Goal: Transaction & Acquisition: Book appointment/travel/reservation

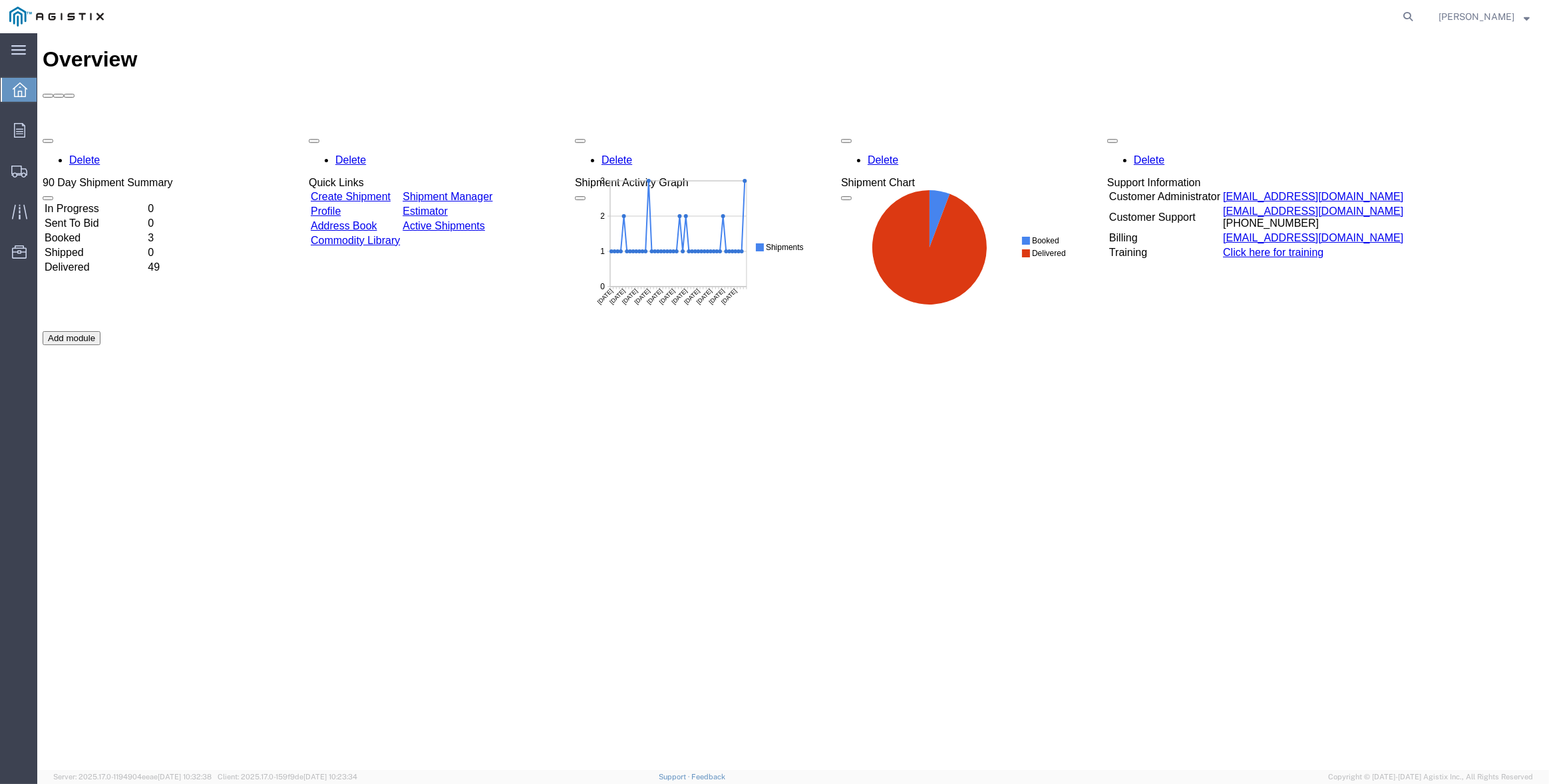
click at [383, 191] on link "Create Shipment" at bounding box center [350, 196] width 80 height 11
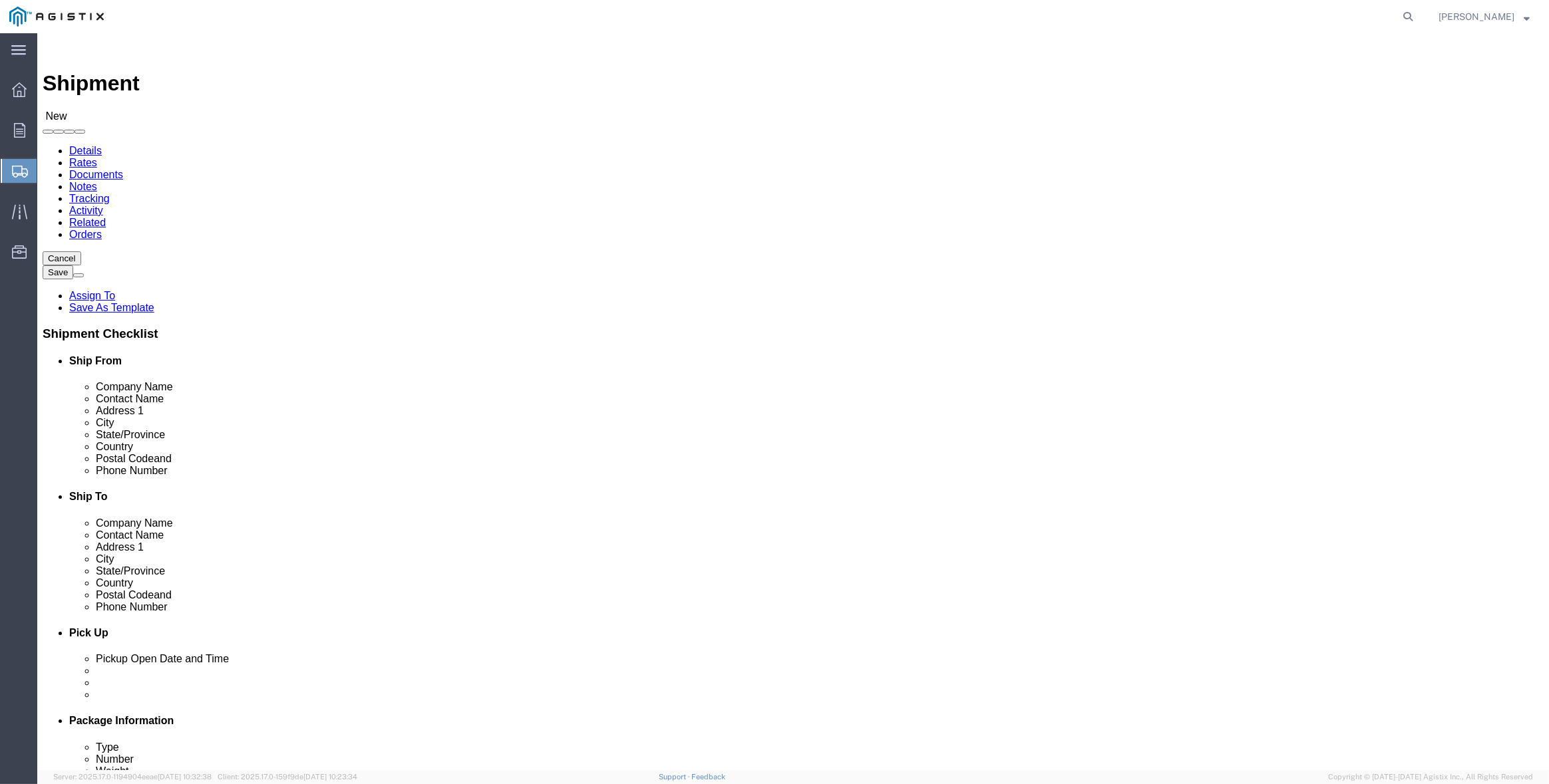
select select
click span
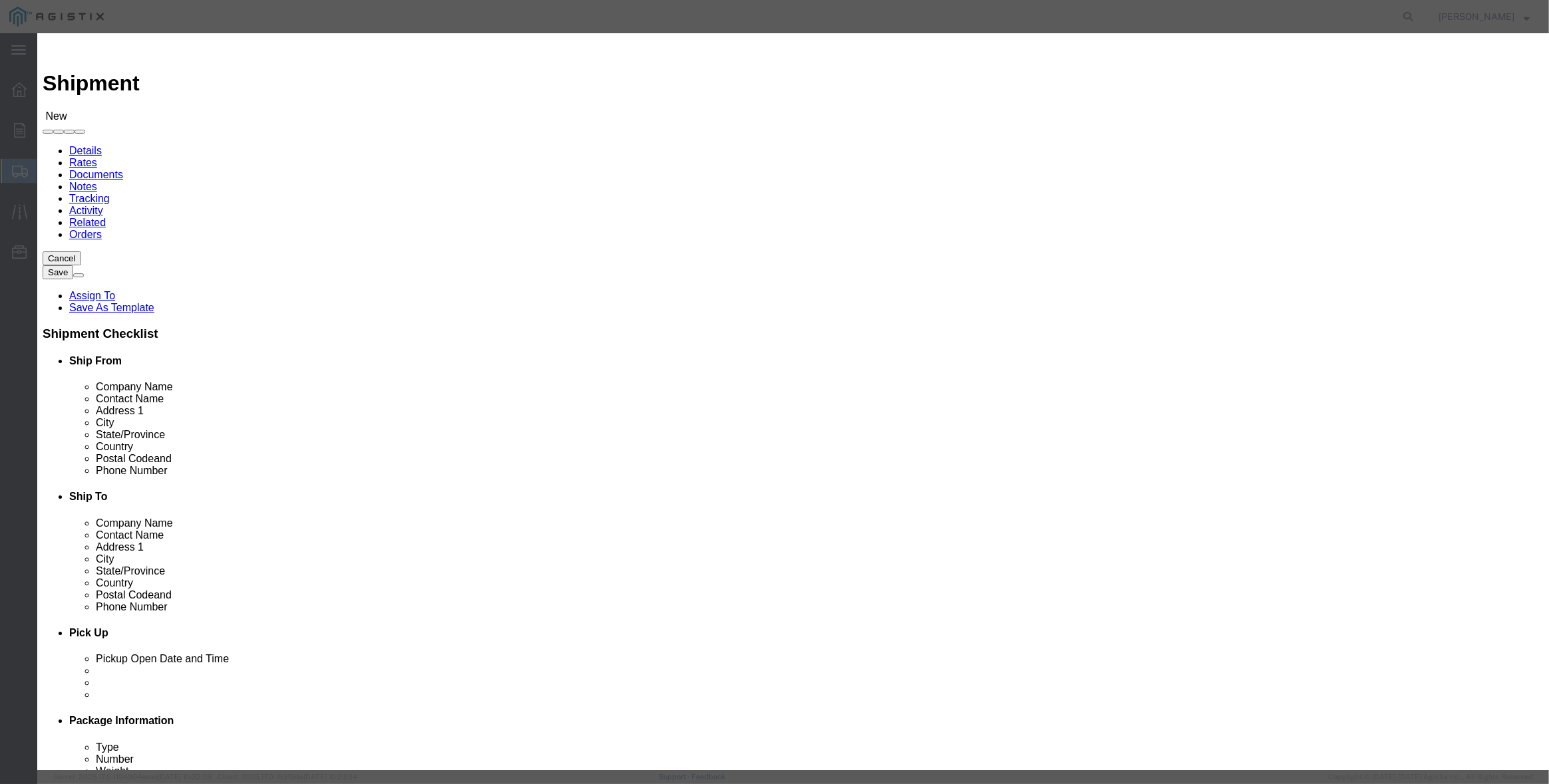
click button "Select"
select select
type input "MPS dba Inertia Engineering & Machine Works Inc"
type input "[PERSON_NAME]"
type input "[STREET_ADDRESS][PERSON_NAME]"
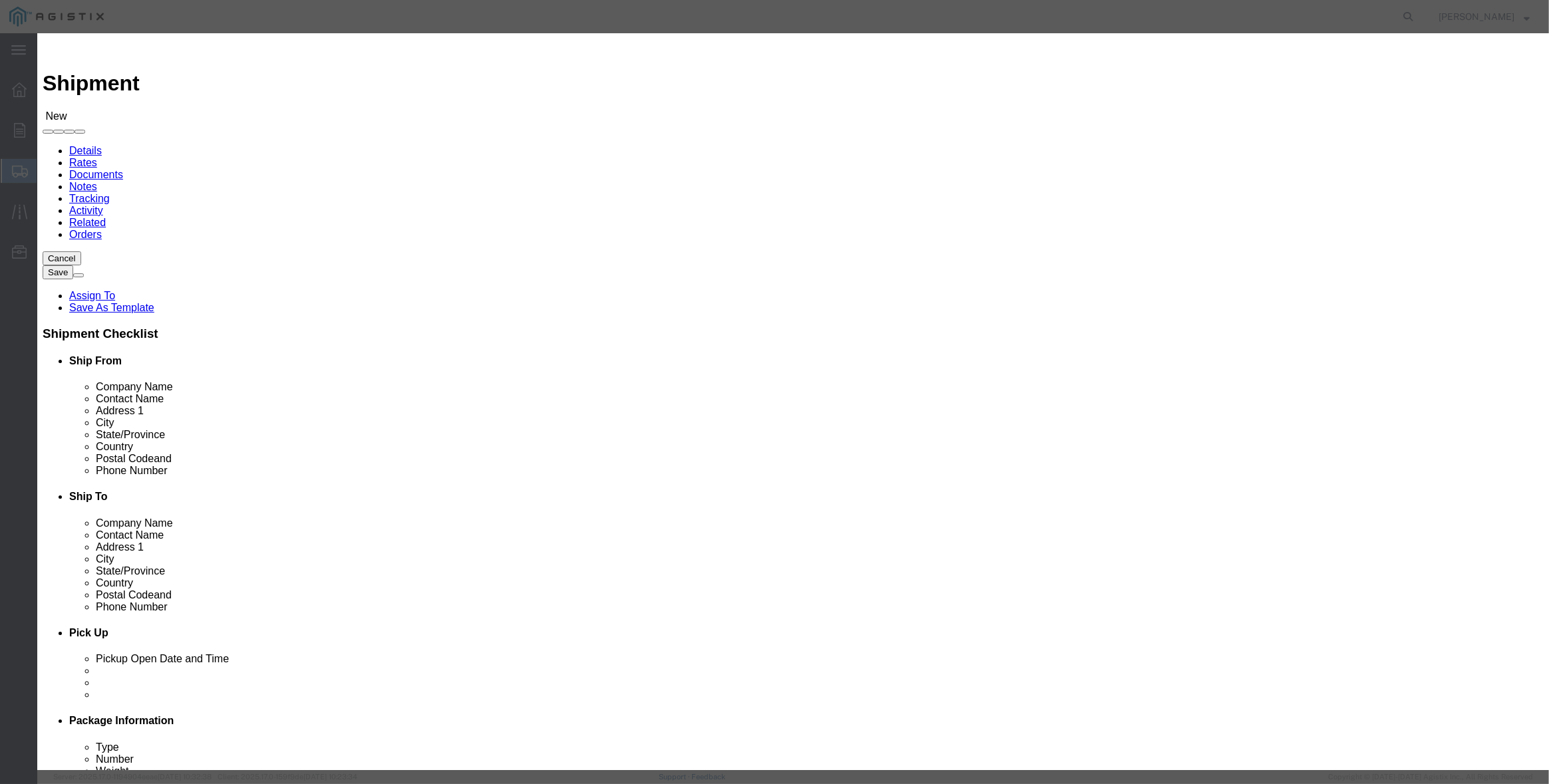
type input "Stockton"
type input "95215"
type input "[PHONE_NUMBER]"
select select "CA"
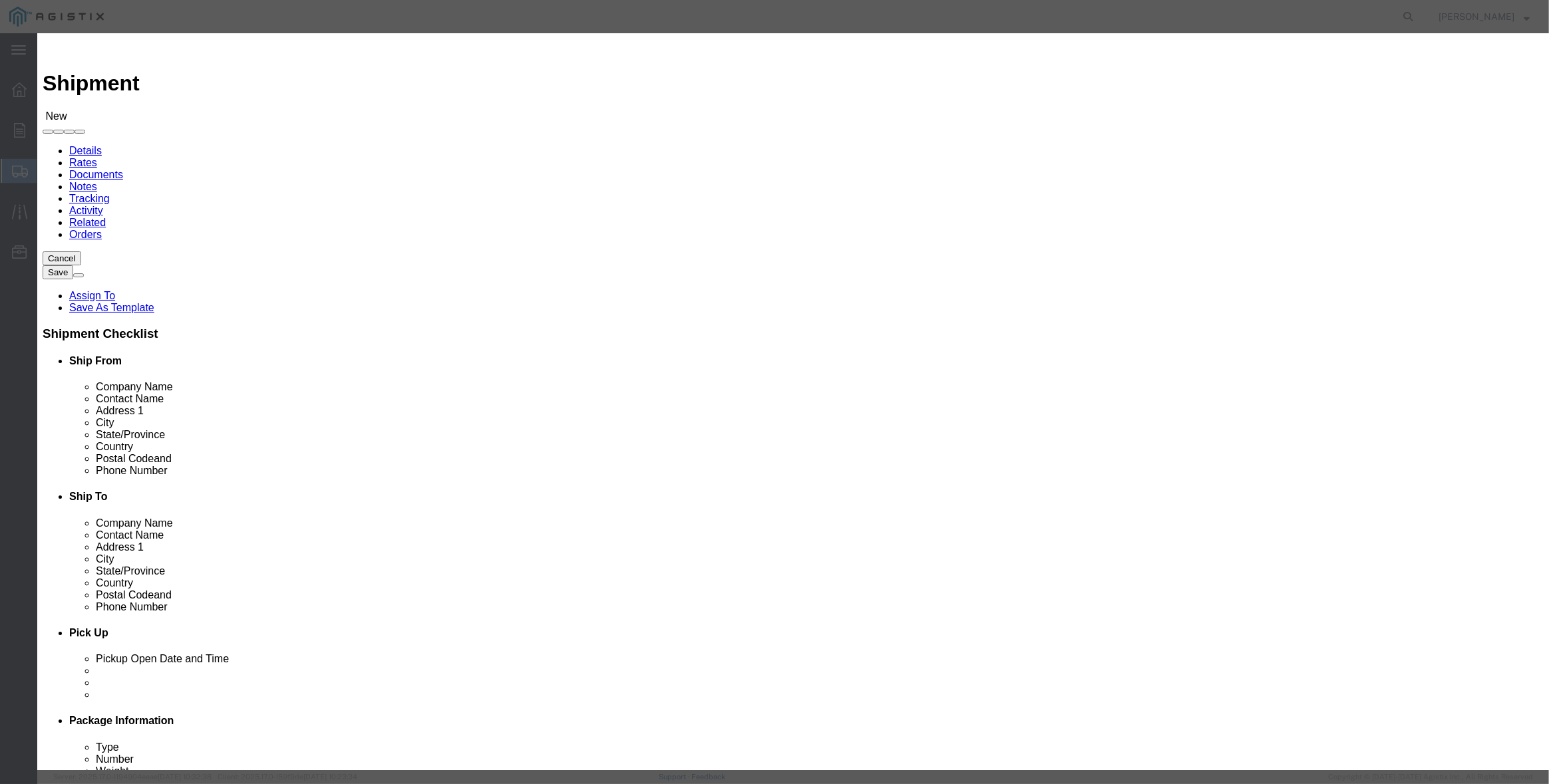
click button "Select"
select select
type input "PG&E - [GEOGRAPHIC_DATA]"
type input "Pacific Gas & Electric Company"
type input "Fresno Receiving"
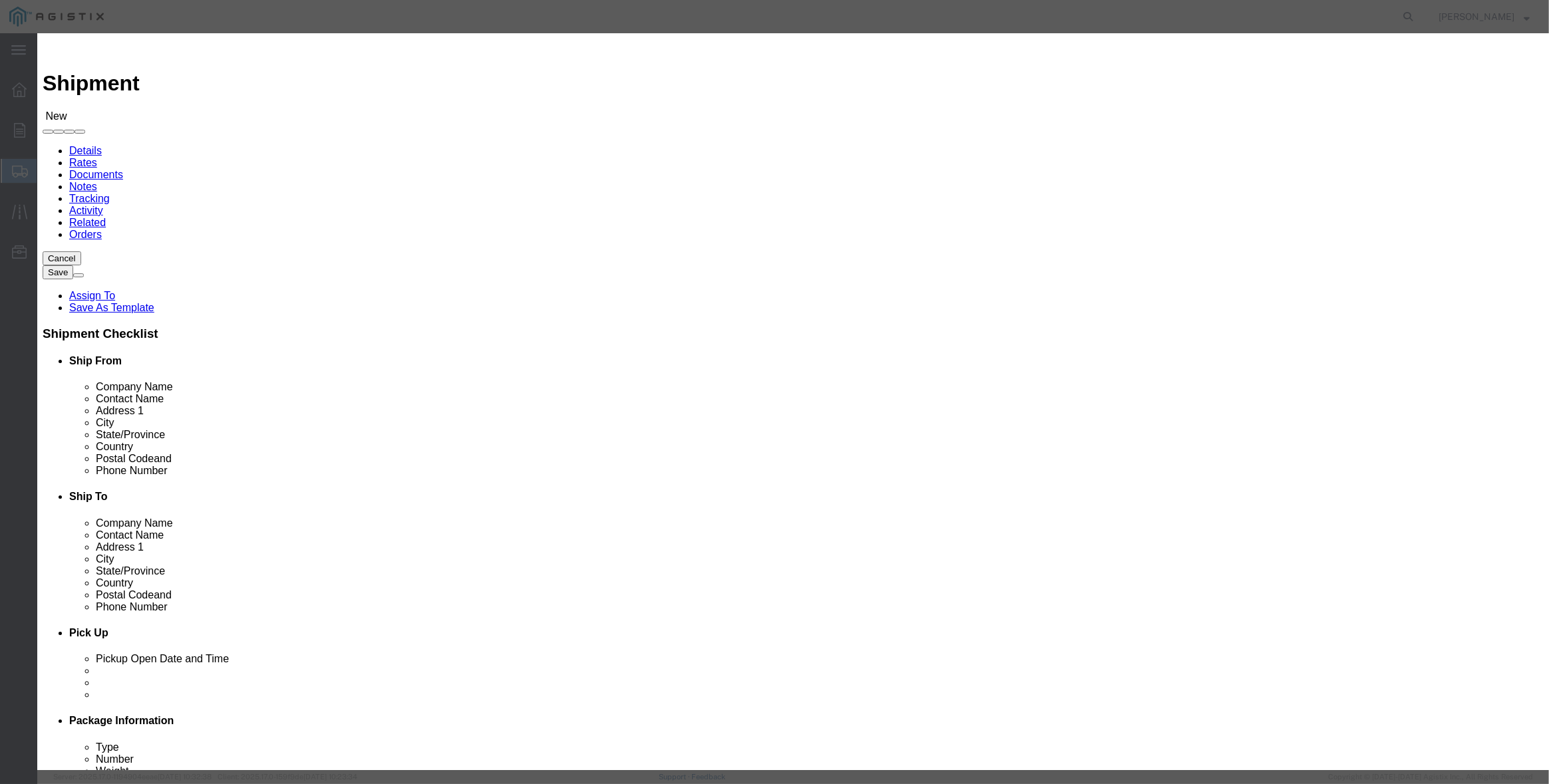
type input "[STREET_ADDRESS]"
type input "[GEOGRAPHIC_DATA]"
type input "93725"
type input "[PHONE_NUMBER]"
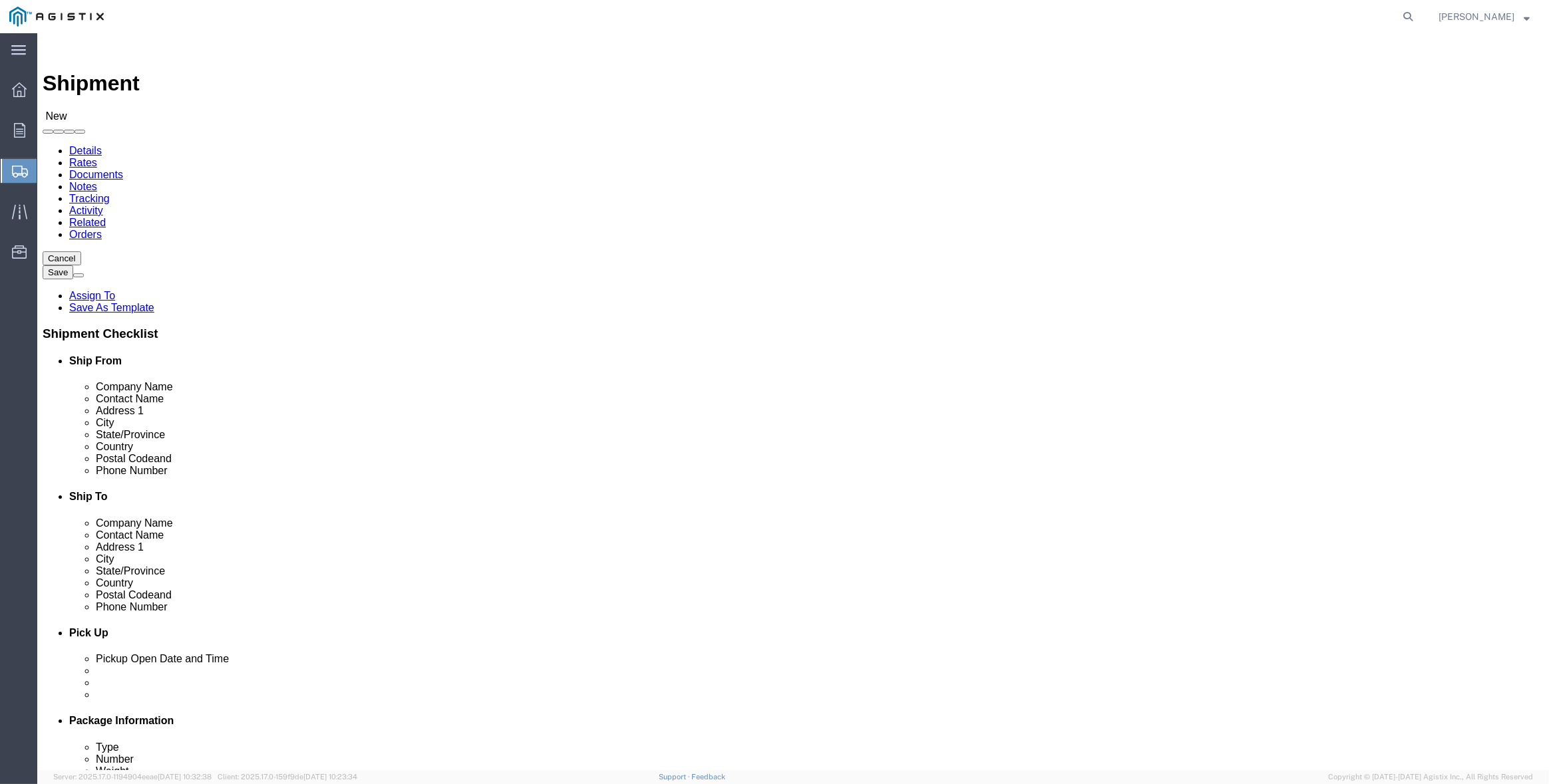
select select "CA"
click select "Select Inertia Engineering & Machine Works Inc PG&E"
select select "9596"
click select "Select Inertia Engineering & Machine Works Inc PG&E"
select select "PURCHORD"
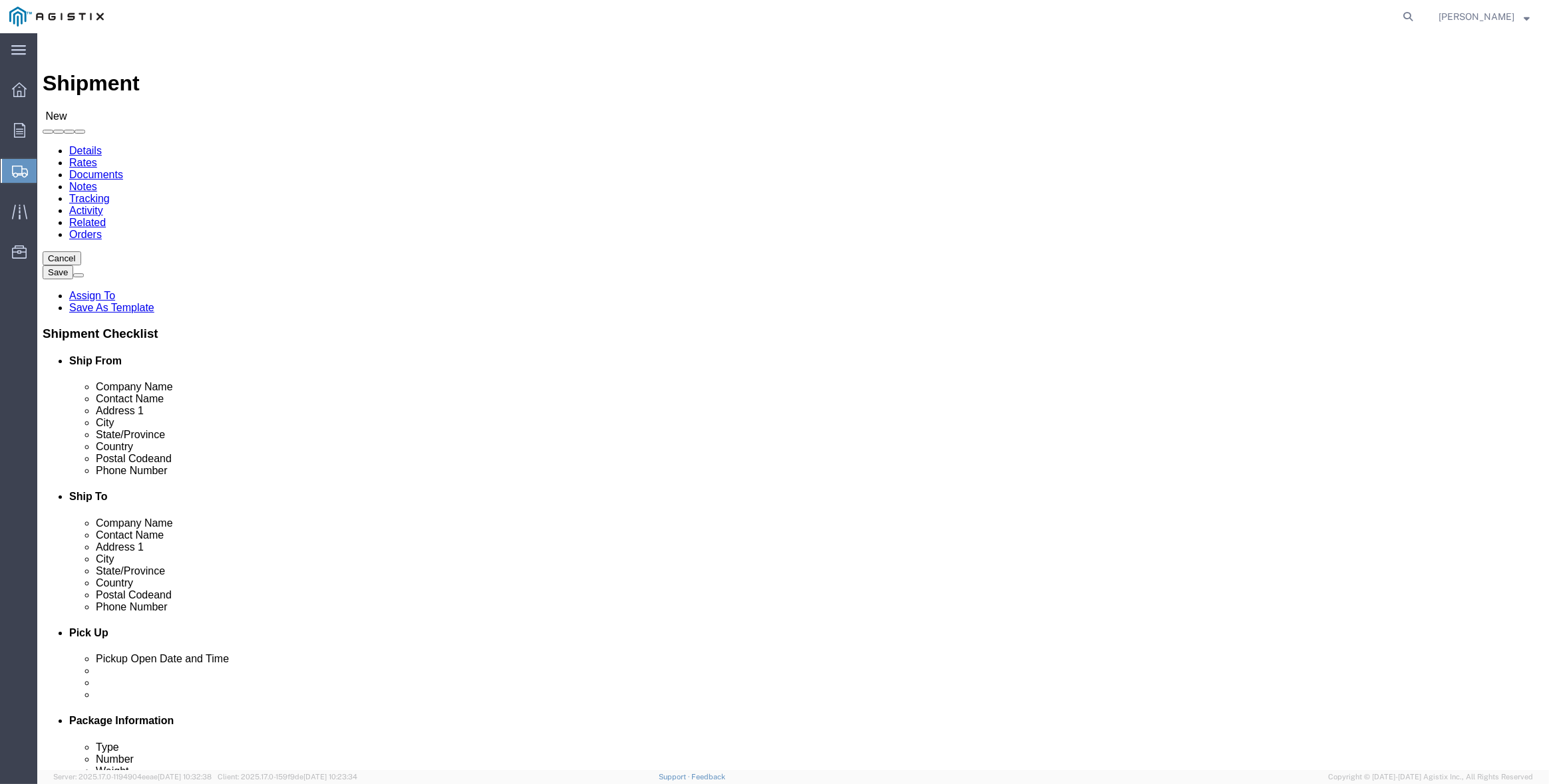
select select
click select "Select All Others [GEOGRAPHIC_DATA] [GEOGRAPHIC_DATA] [GEOGRAPHIC_DATA] [GEOGRA…"
select select "19745"
click select "Select All Others [GEOGRAPHIC_DATA] [GEOGRAPHIC_DATA] [GEOGRAPHIC_DATA] [GEOGRA…"
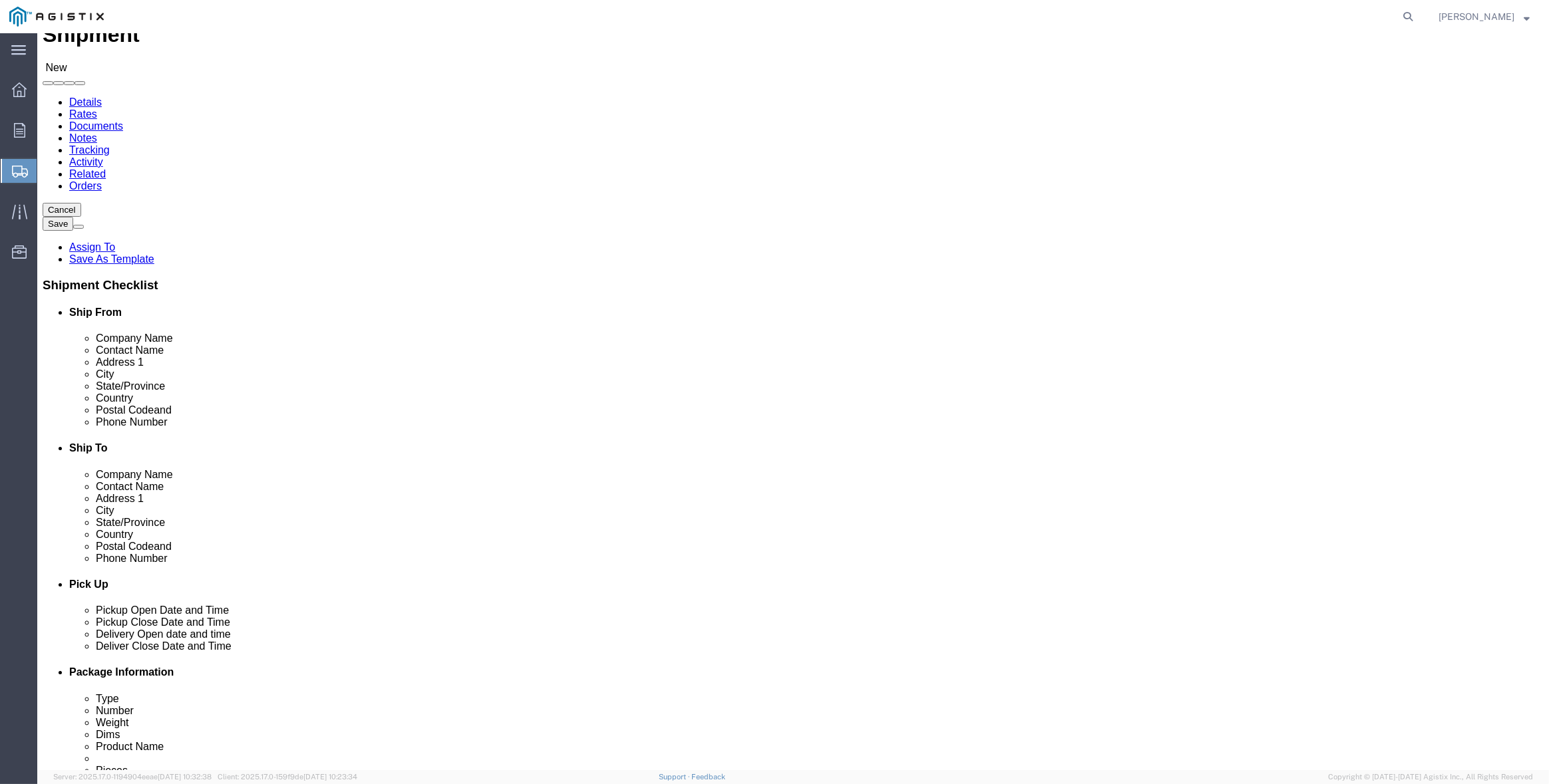
scroll to position [266, 0]
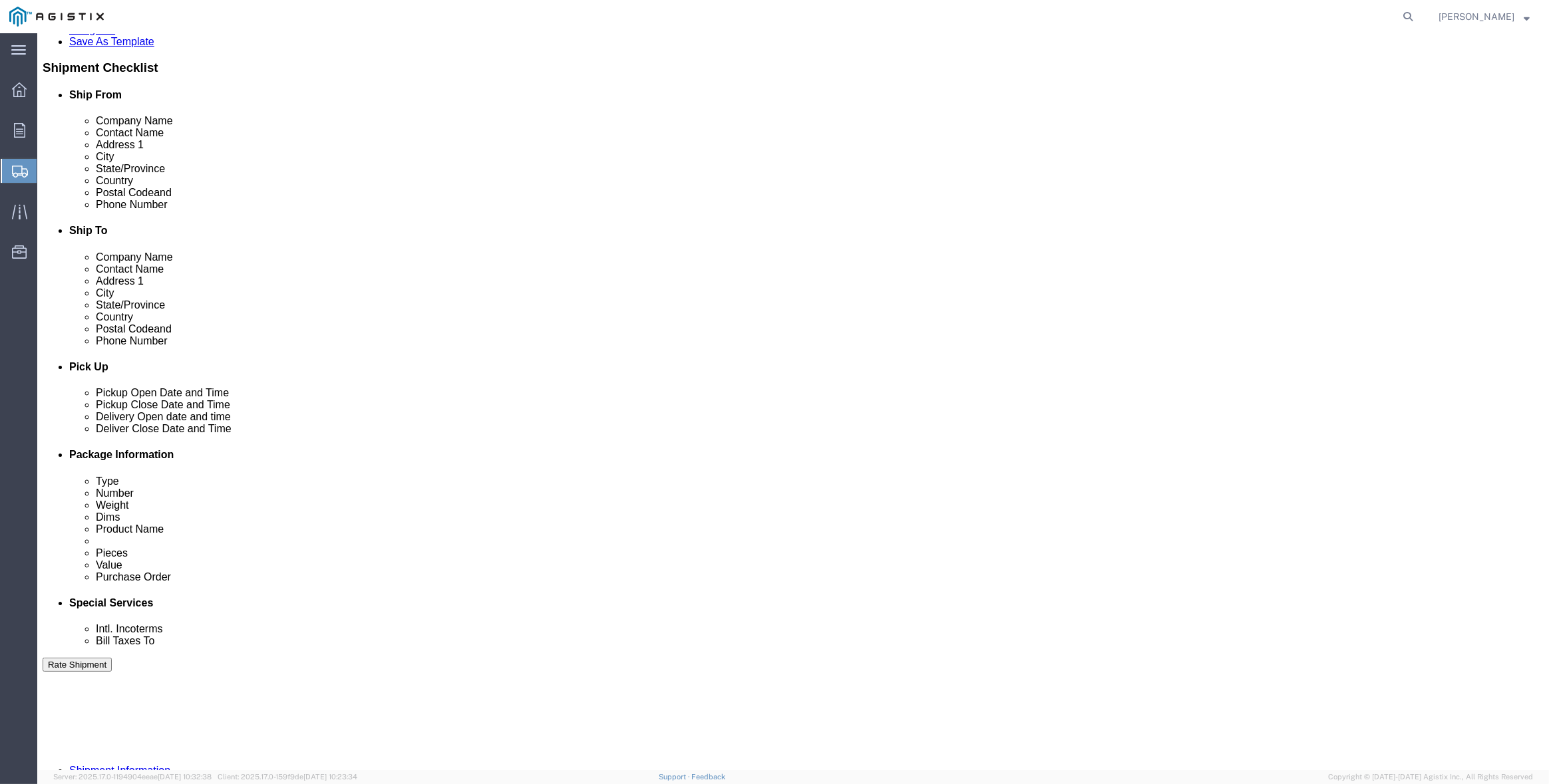
click div "[DATE] 4:00 PM"
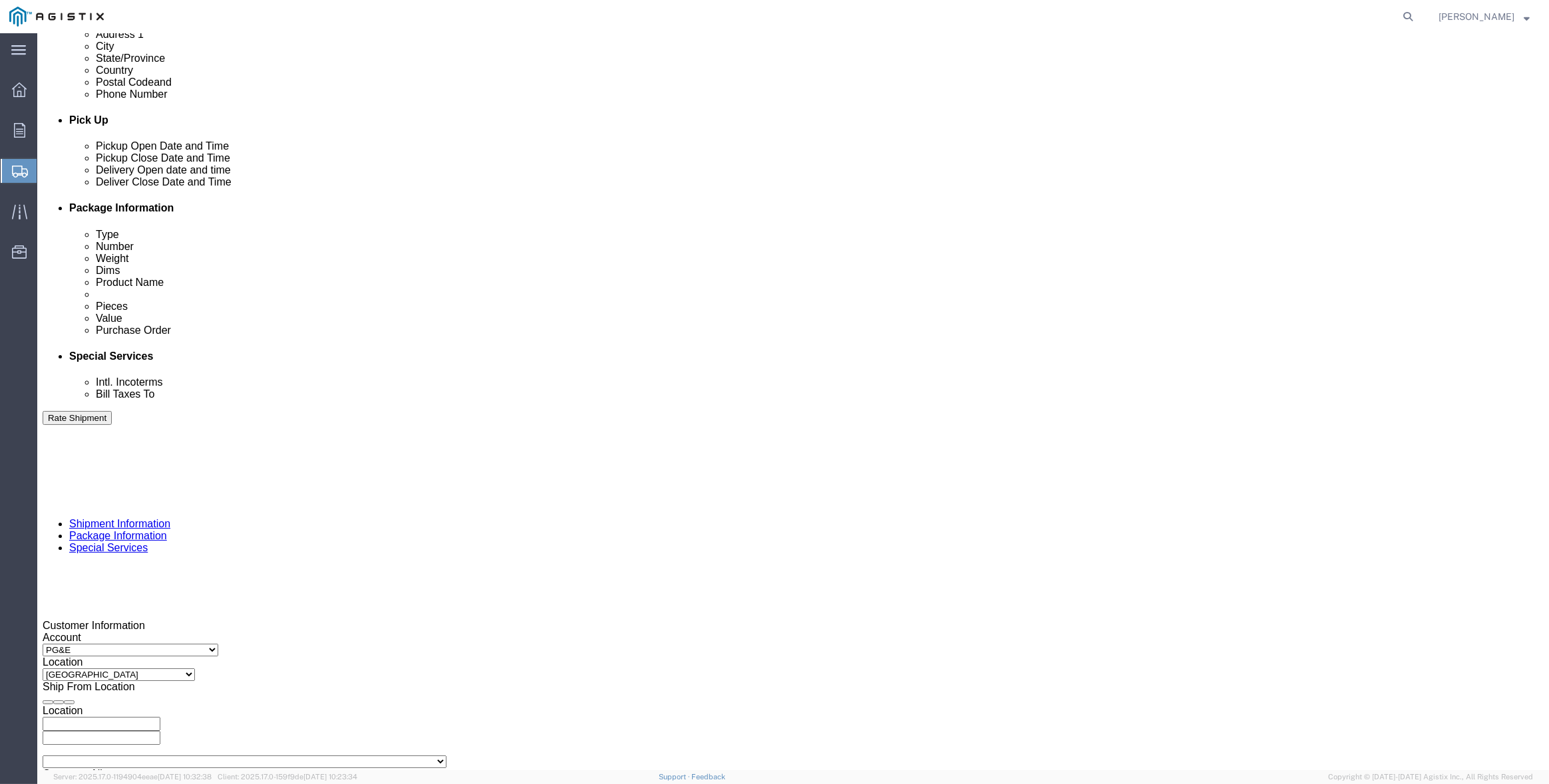
click input "4:00 PM"
type input "6:00 AM"
click button "Apply"
click div "[DATE] 7:00 AM"
type input "2:00 AM"
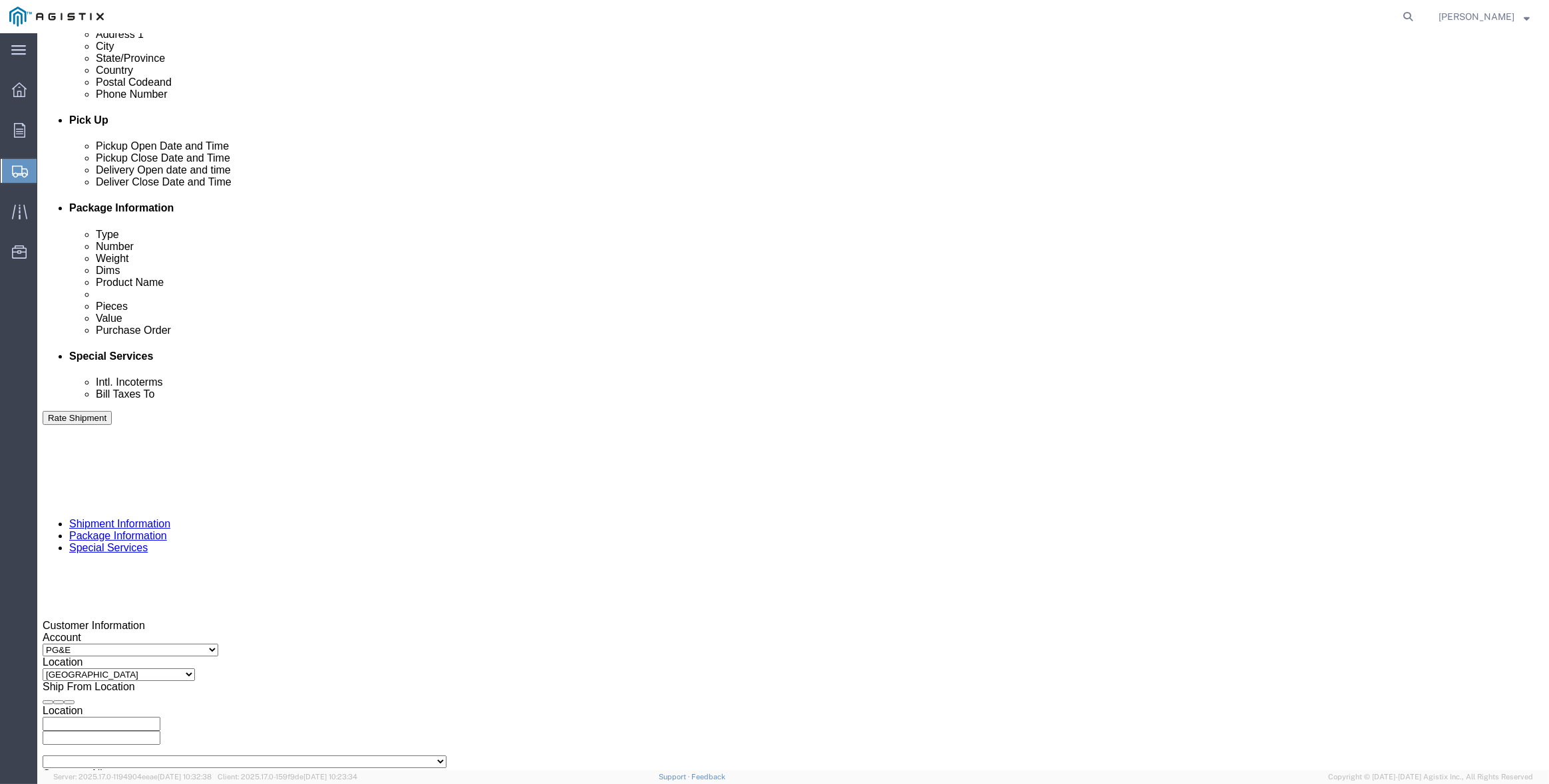
click input "2:00 AM"
type input "3:00 PM"
click button "Apply"
click div
click input "4:00 PM"
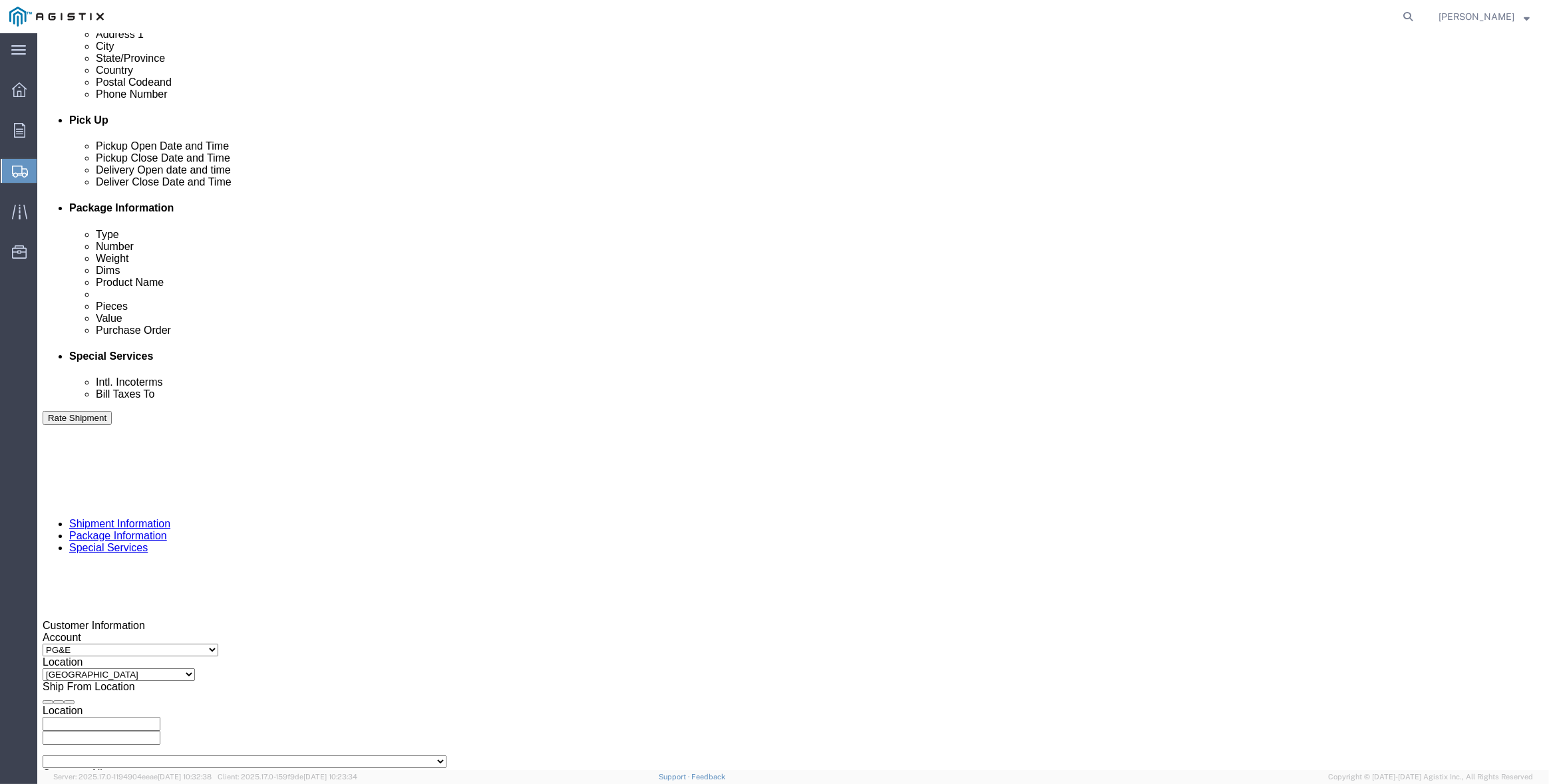
type input "8:00 AM"
click button "Apply"
click div
type input "3:00 PM"
click button "Apply"
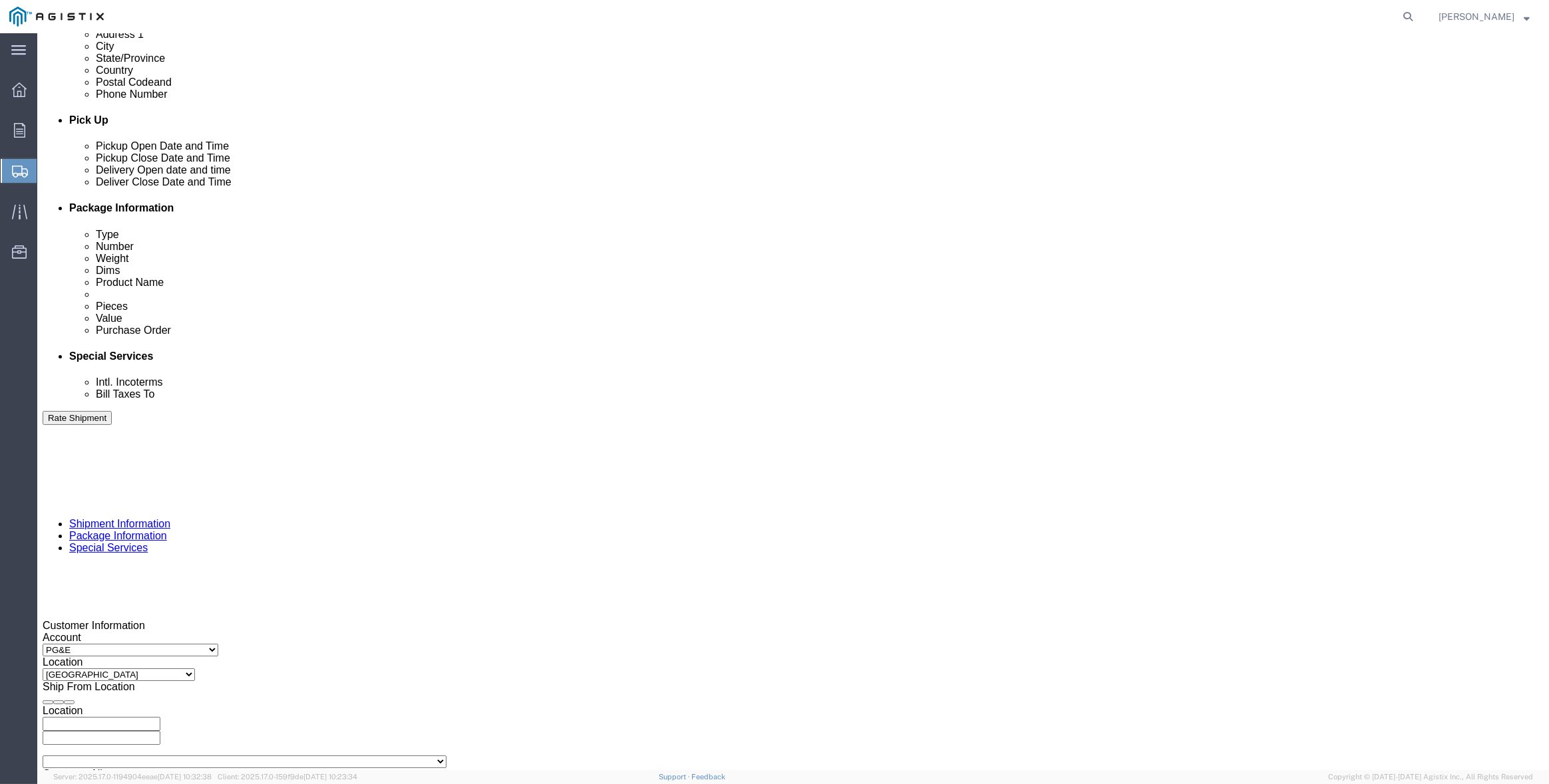
click input "text"
type input "3501406611"
select select "SALEORDR"
type input "292060"
click select "Select Air Less than Truckload Multi-Leg Ocean Freight Rail Small Parcel Truckl…"
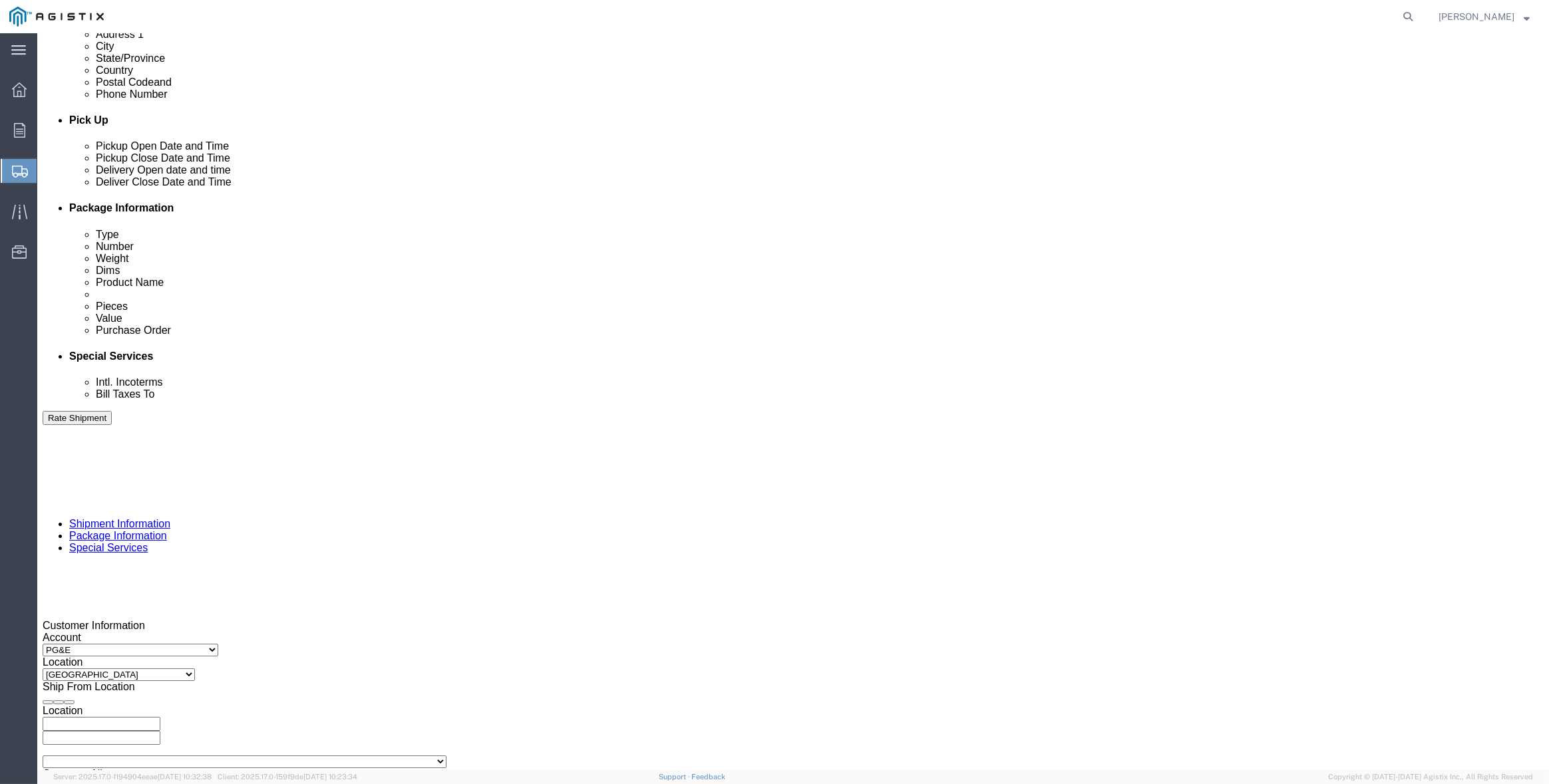
select select "TL"
click select "Select Air Less than Truckload Multi-Leg Ocean Freight Rail Small Parcel Truckl…"
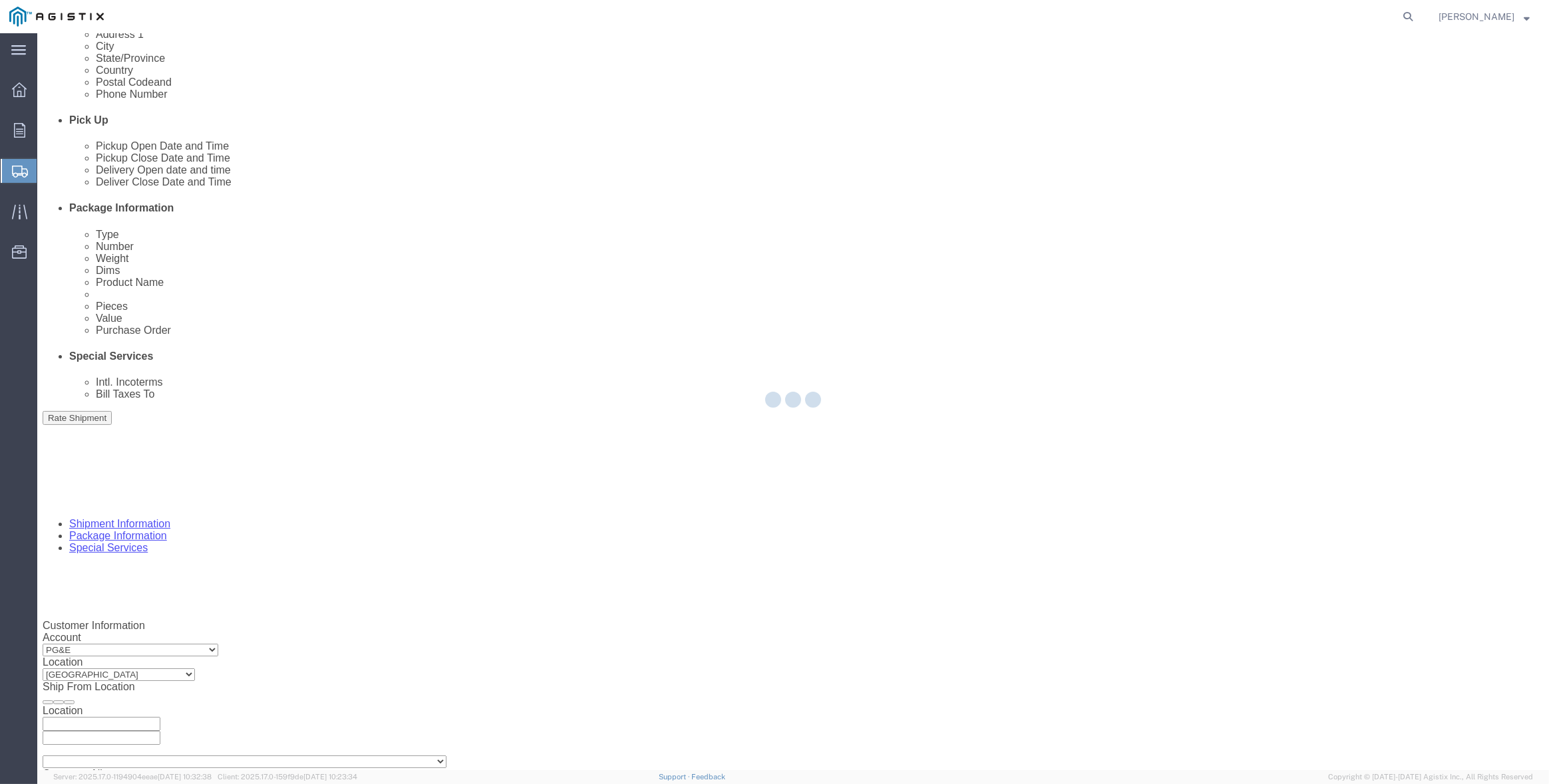
select select
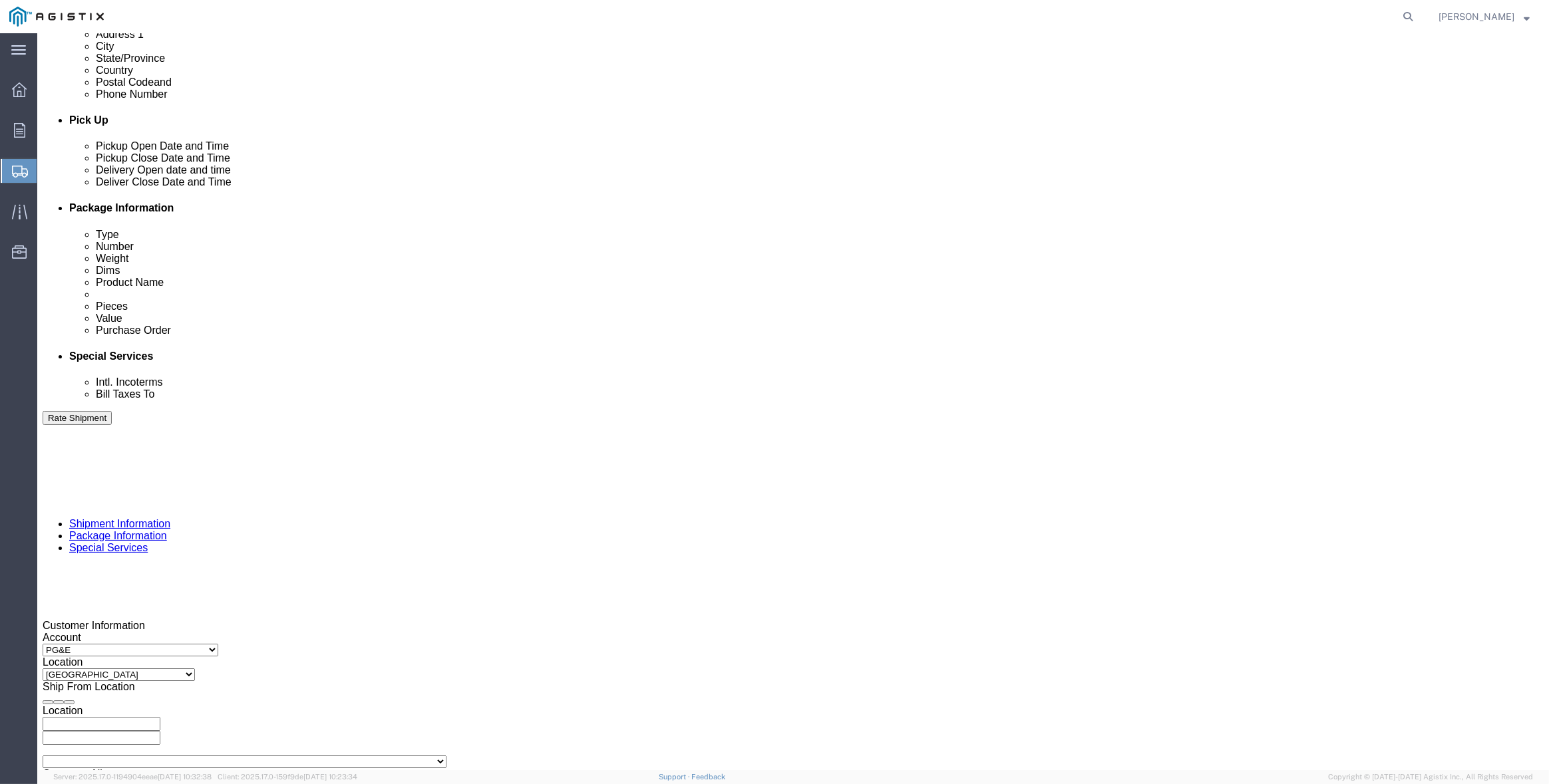
click select "Select 1-Ton (PSS) 10 Wheel 10 Yard Dump Truck 20 Yard Dump Truck Bobtail Botto…"
select select "FLBD"
click select "Select 1-Ton (PSS) 10 Wheel 10 Yard Dump Truck 20 Yard Dump Truck Bobtail Botto…"
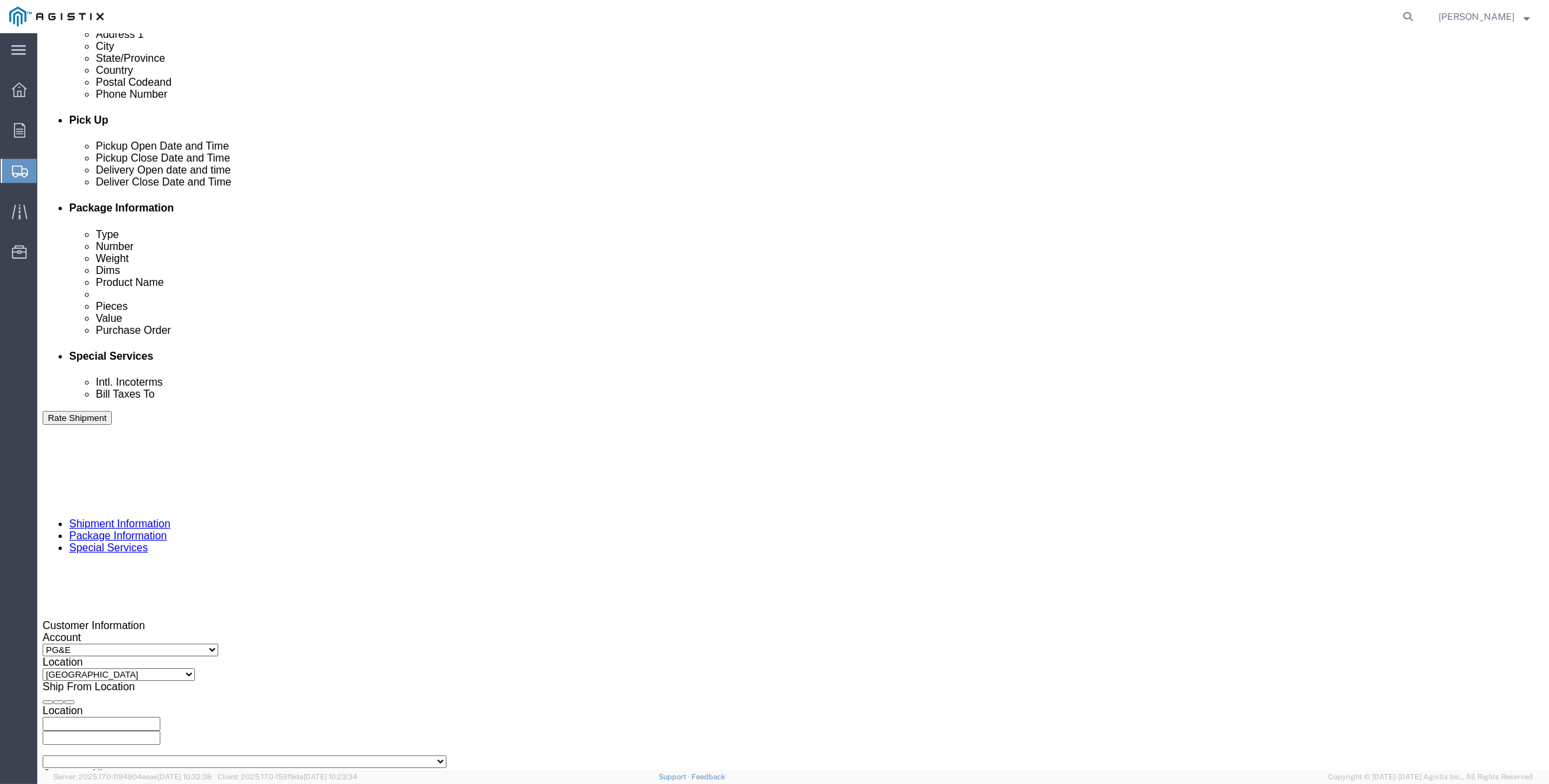
click div "Please fix the following errors Customer Information Account Select Inertia Eng…"
click button "Continue"
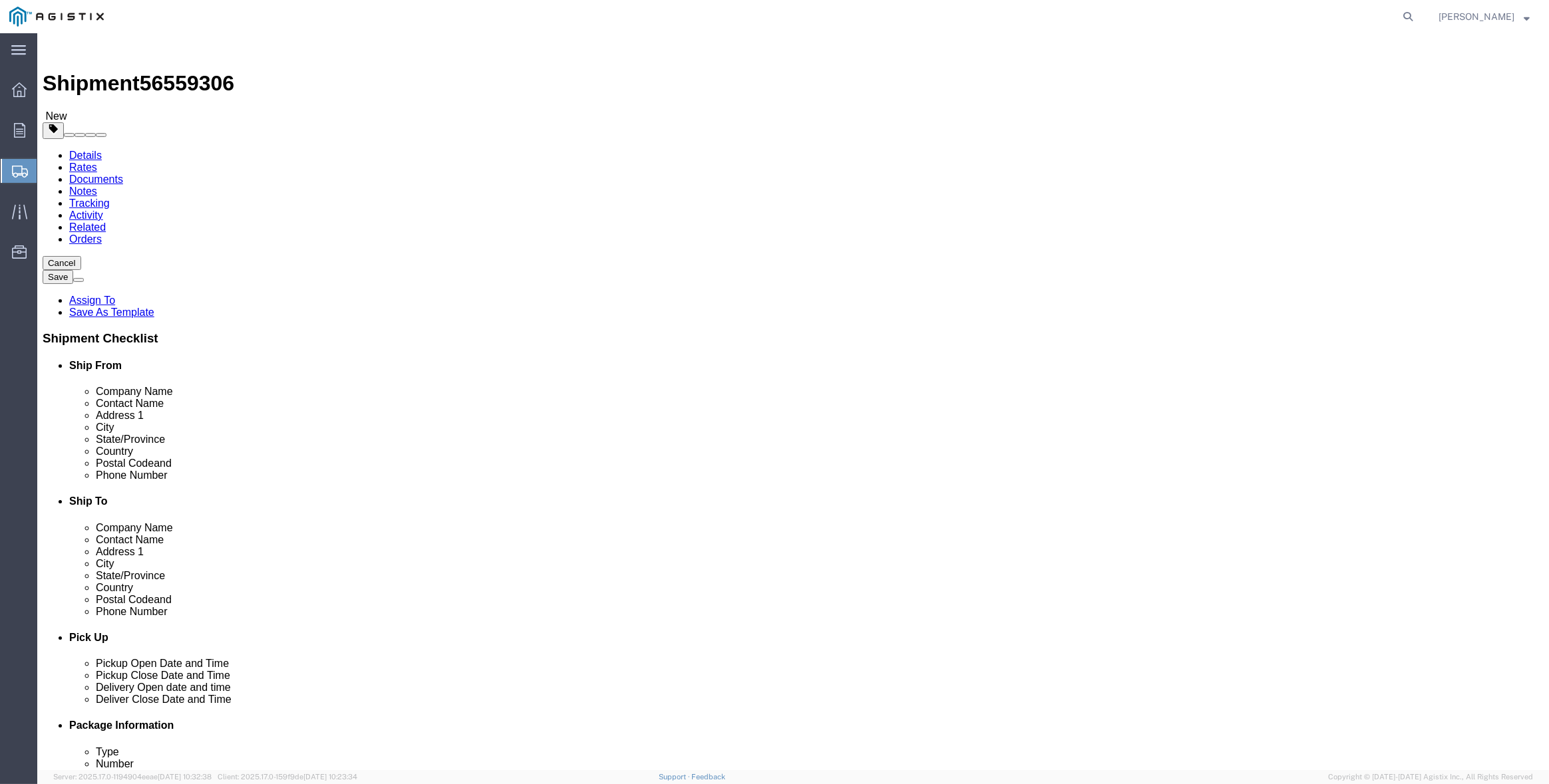
click select "Select Bulk Bundle(s) Cardboard Box(es) Carton(s) Crate(s) Drum(s) (Fiberboard)…"
select select "CRAT"
click select "Select Bulk Bundle(s) Cardboard Box(es) Carton(s) Crate(s) Drum(s) (Fiberboard)…"
click input "1"
type input "8"
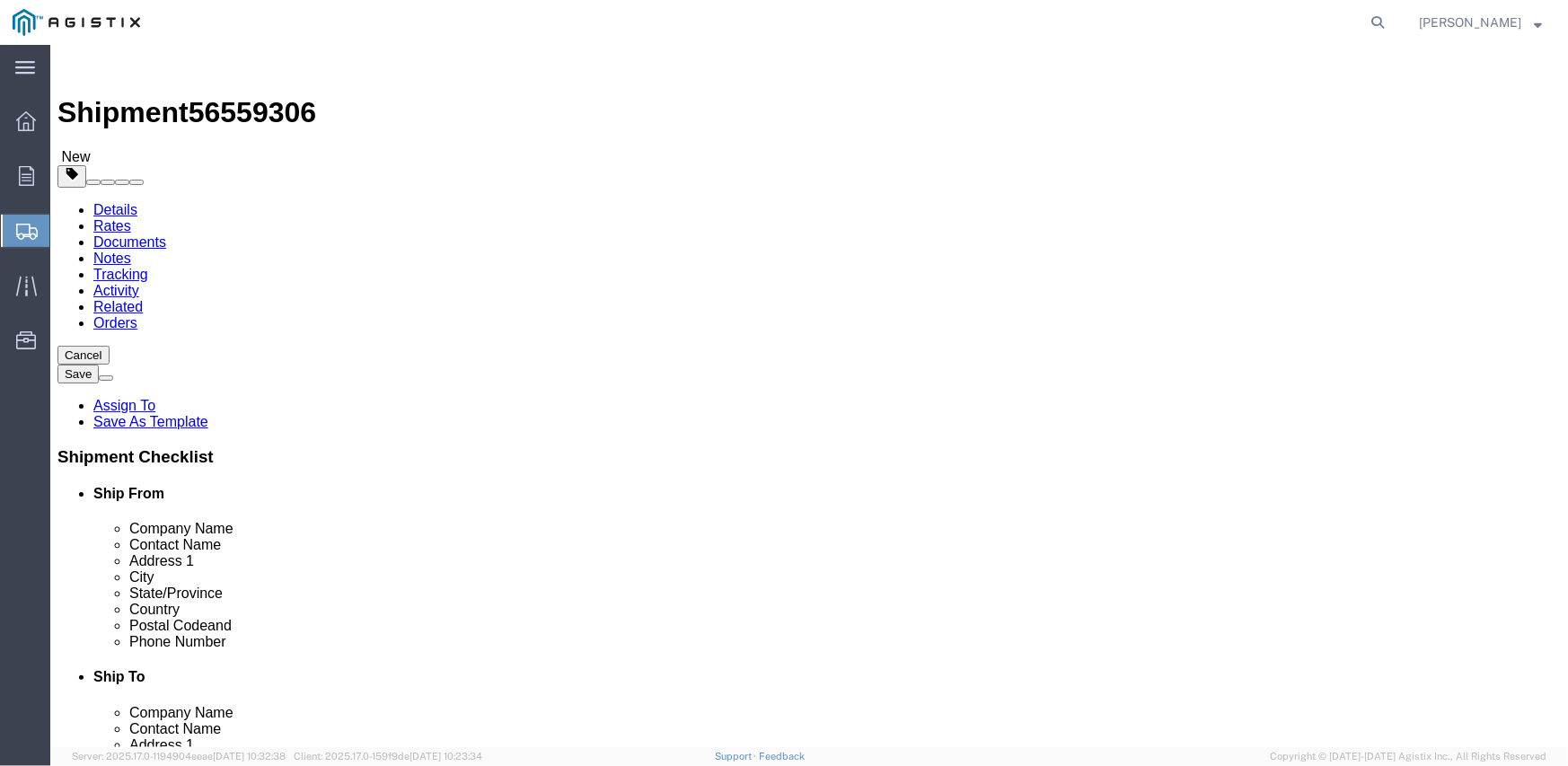
click link "Add Content"
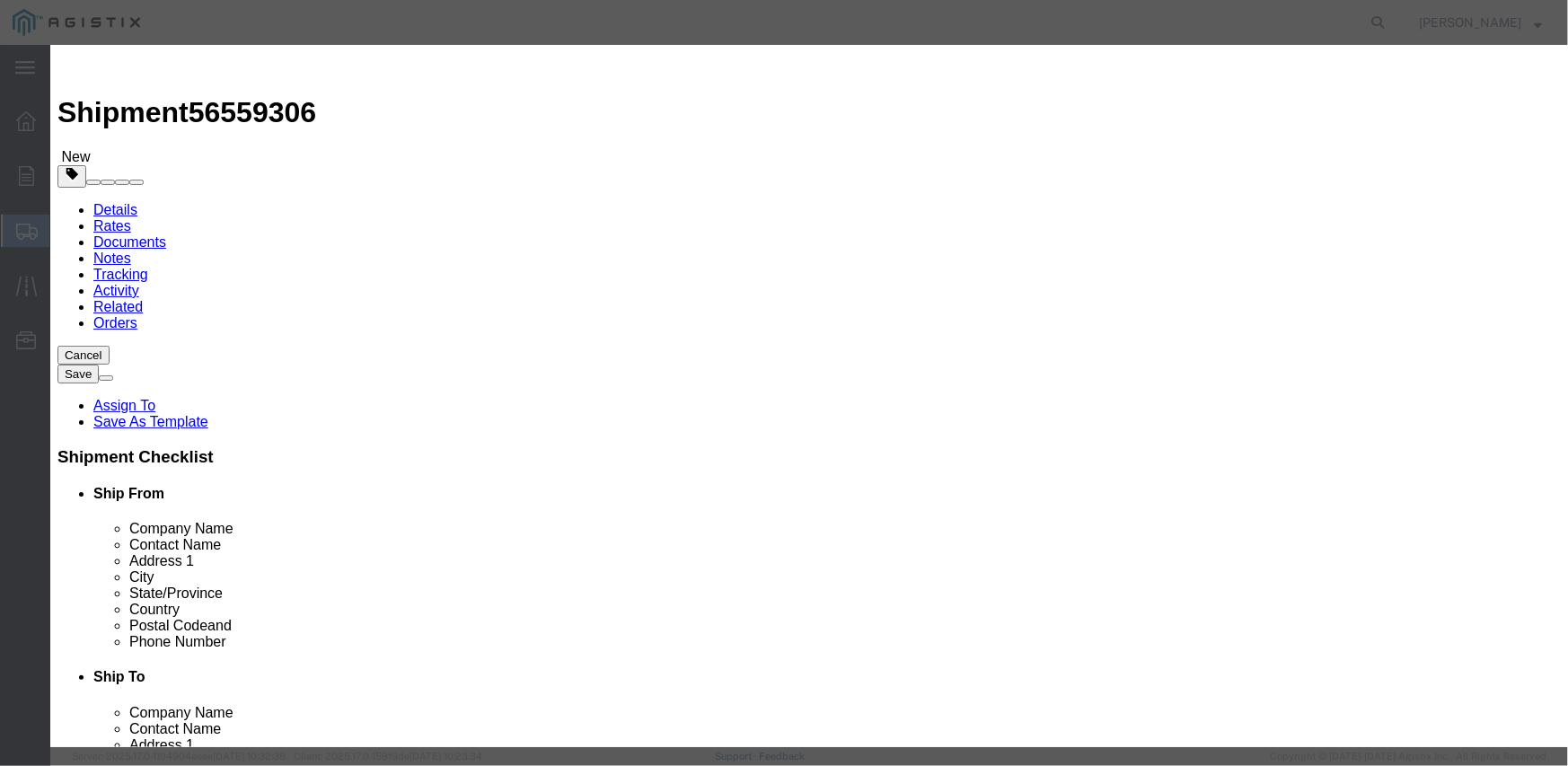
click input "text"
paste input "L26S1LSUG3J21"
type input "L"
paste input "M343958"
type input "M343958"
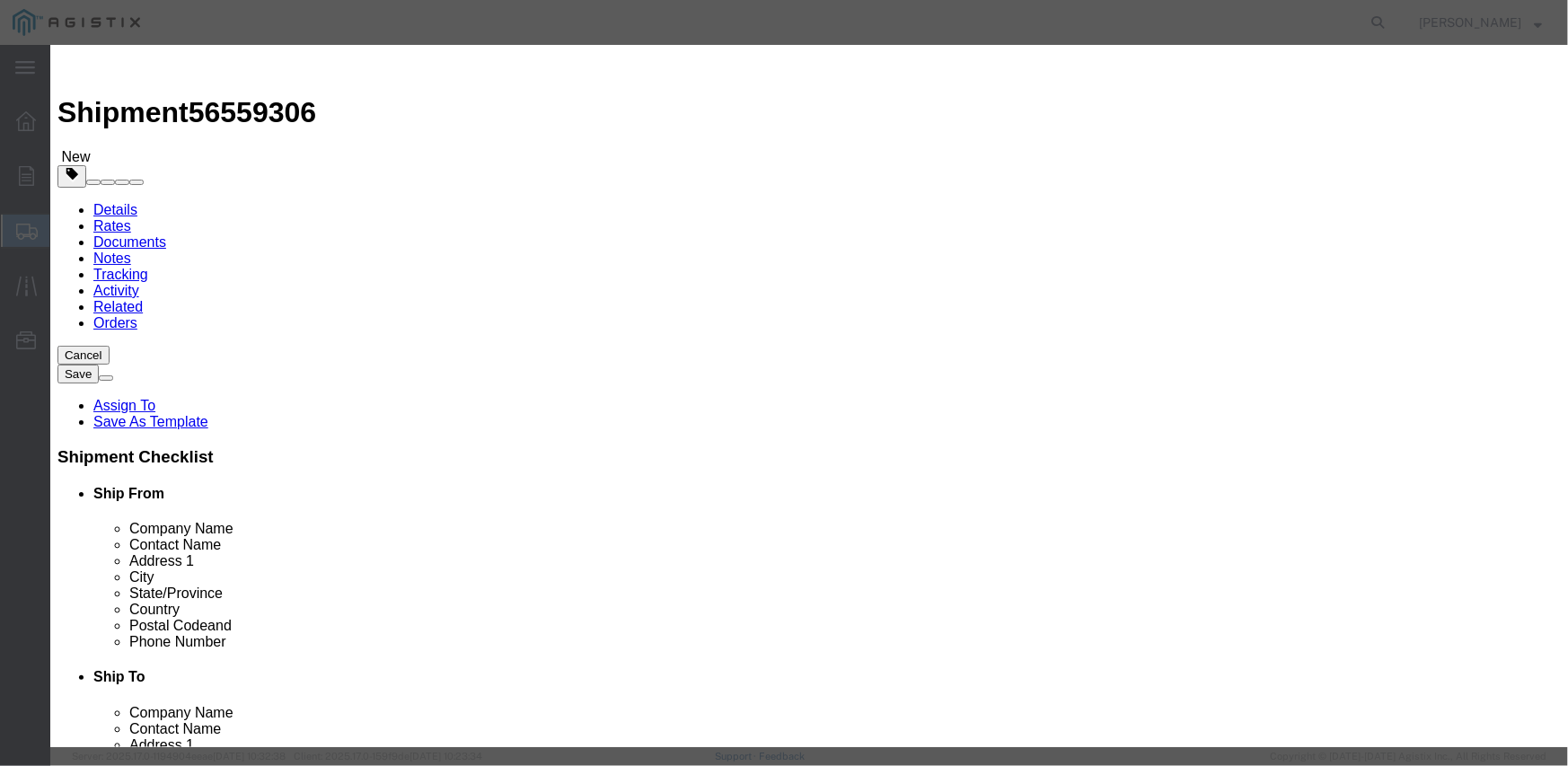
click div
click input "0"
type input "8"
click input "text"
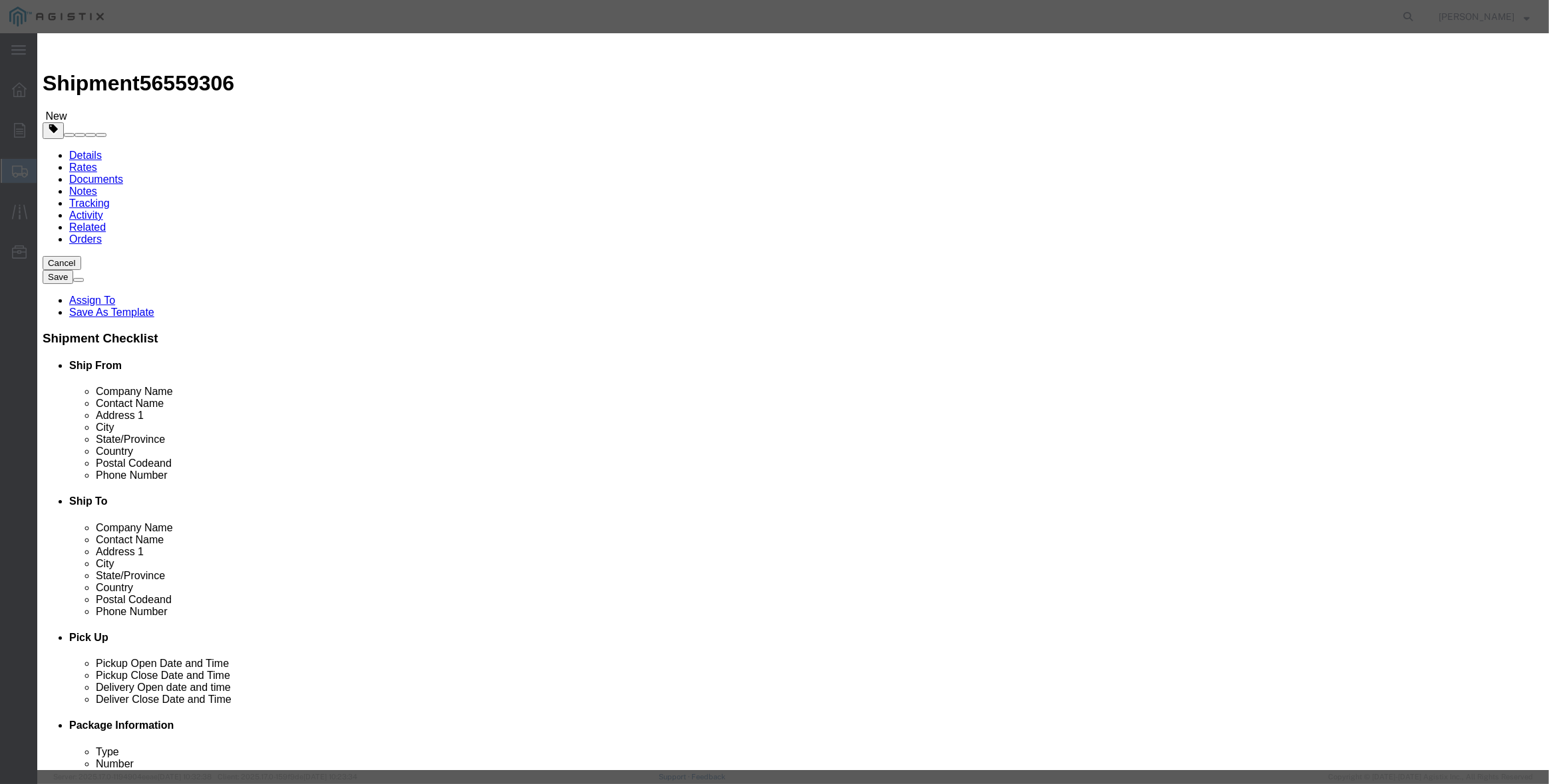
click input "text"
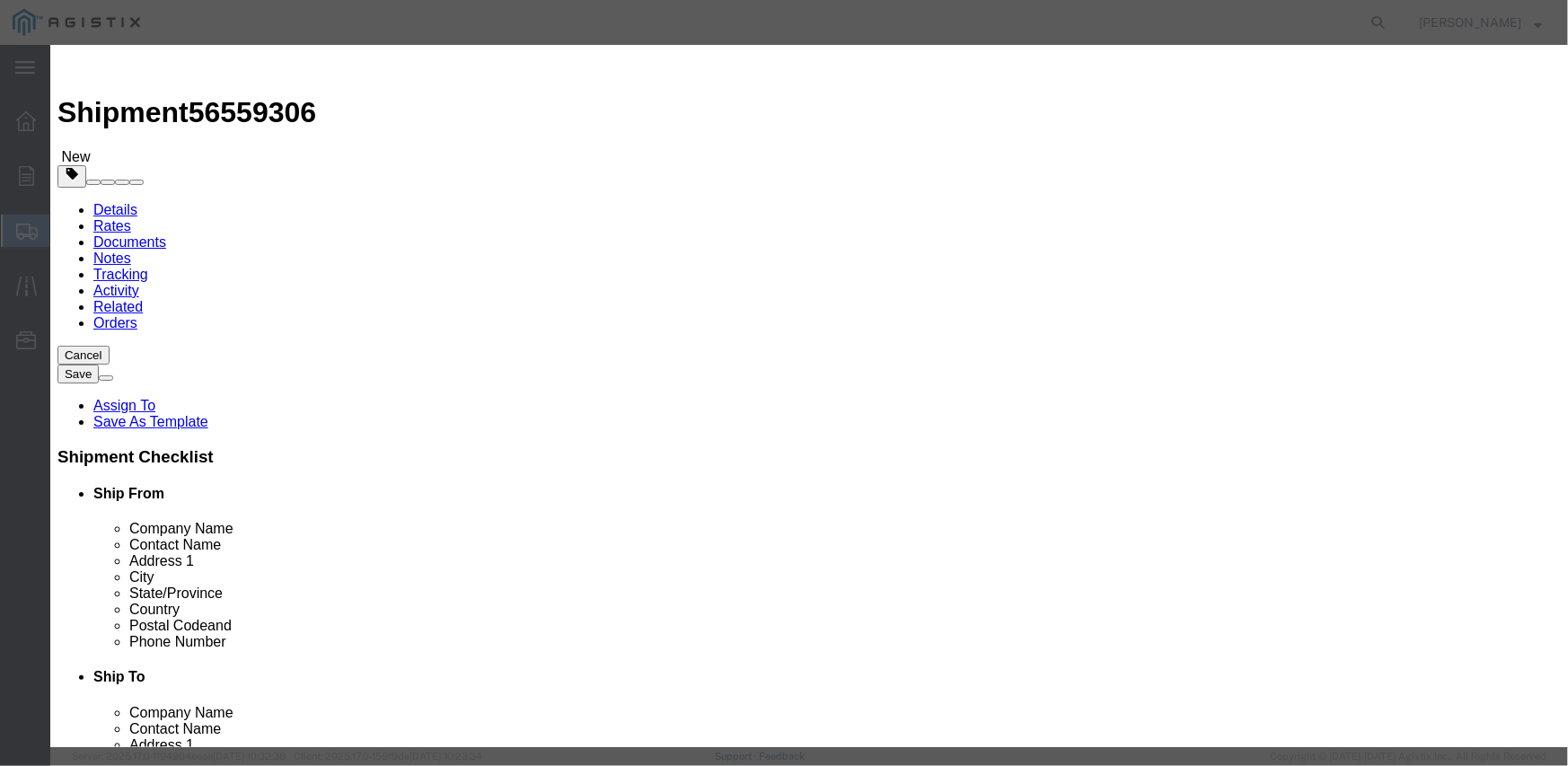
type input "42392.4"
click textarea
paste textarea "L26S1LSUG3J21"
type textarea "L26S1LSUG3J21"
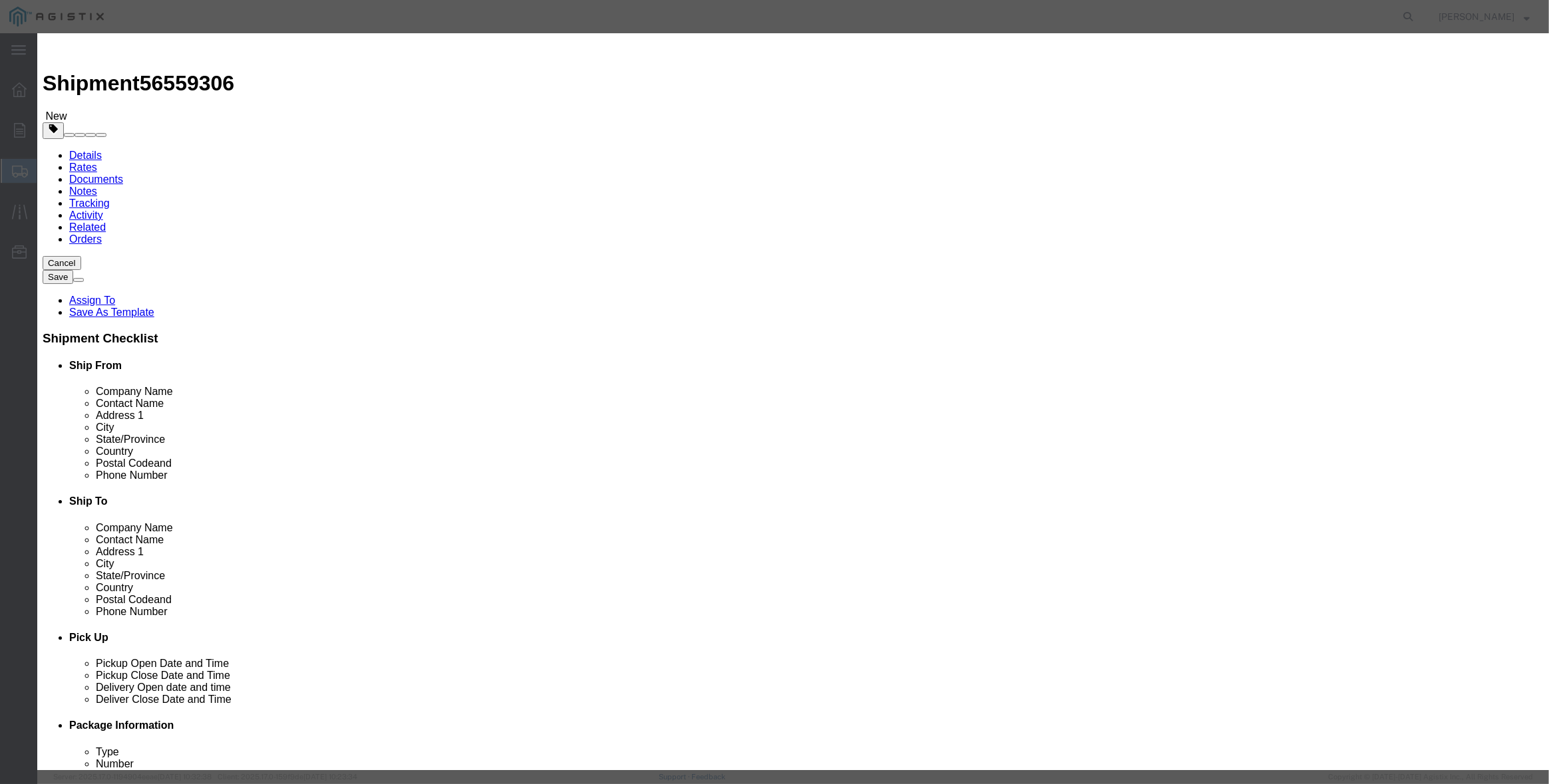
click select "Select Account Type Activity ID Airline Appointment Number ASN Batch Number Bil…"
select select "PURCHORD"
click select "Select Account Type Activity ID Airline Appointment Number ASN Batch Number Bil…"
click input "text"
type input "3501406611"
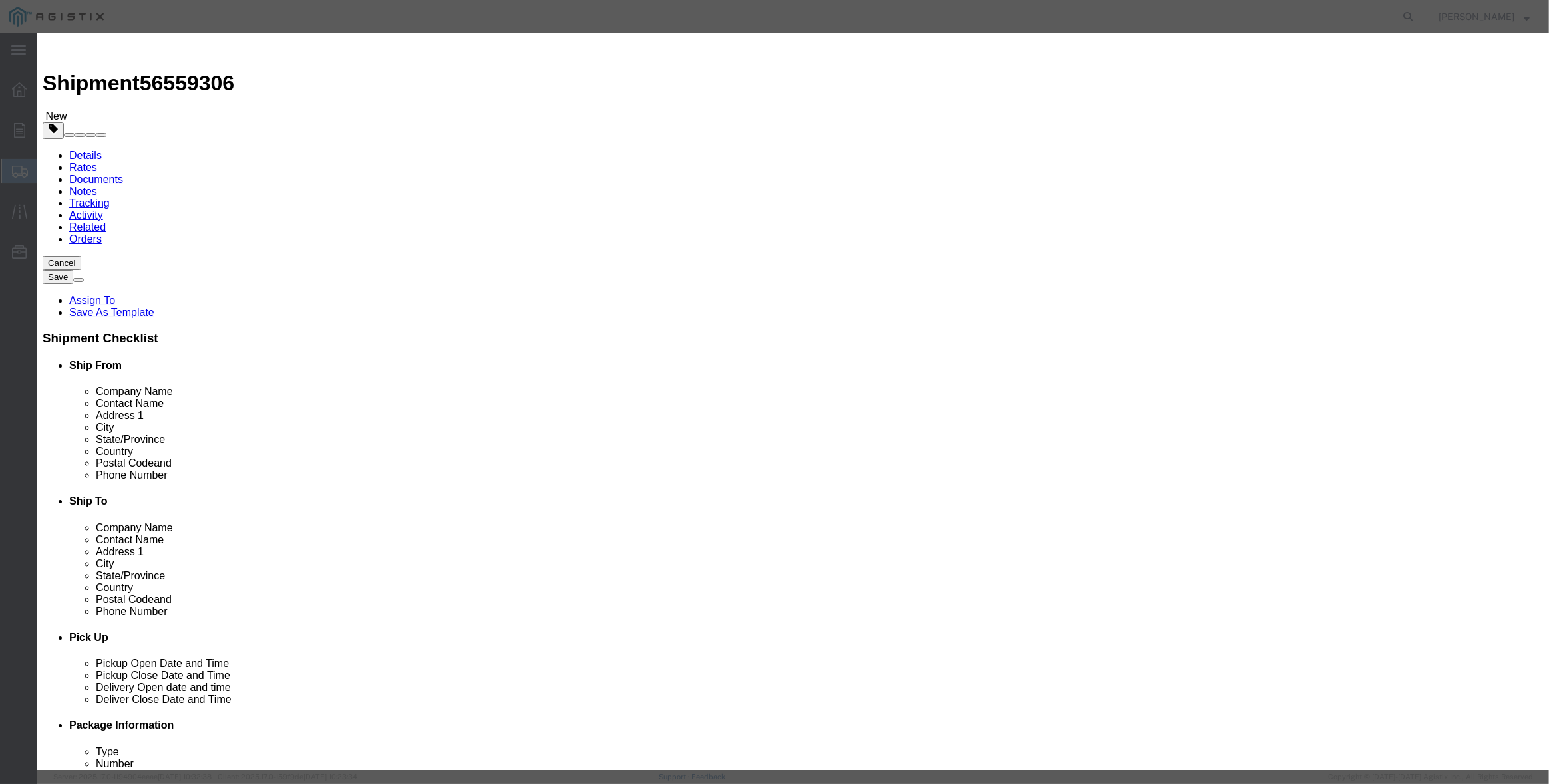
select select "SALEORDR"
type input "292060"
click button "Save & Close"
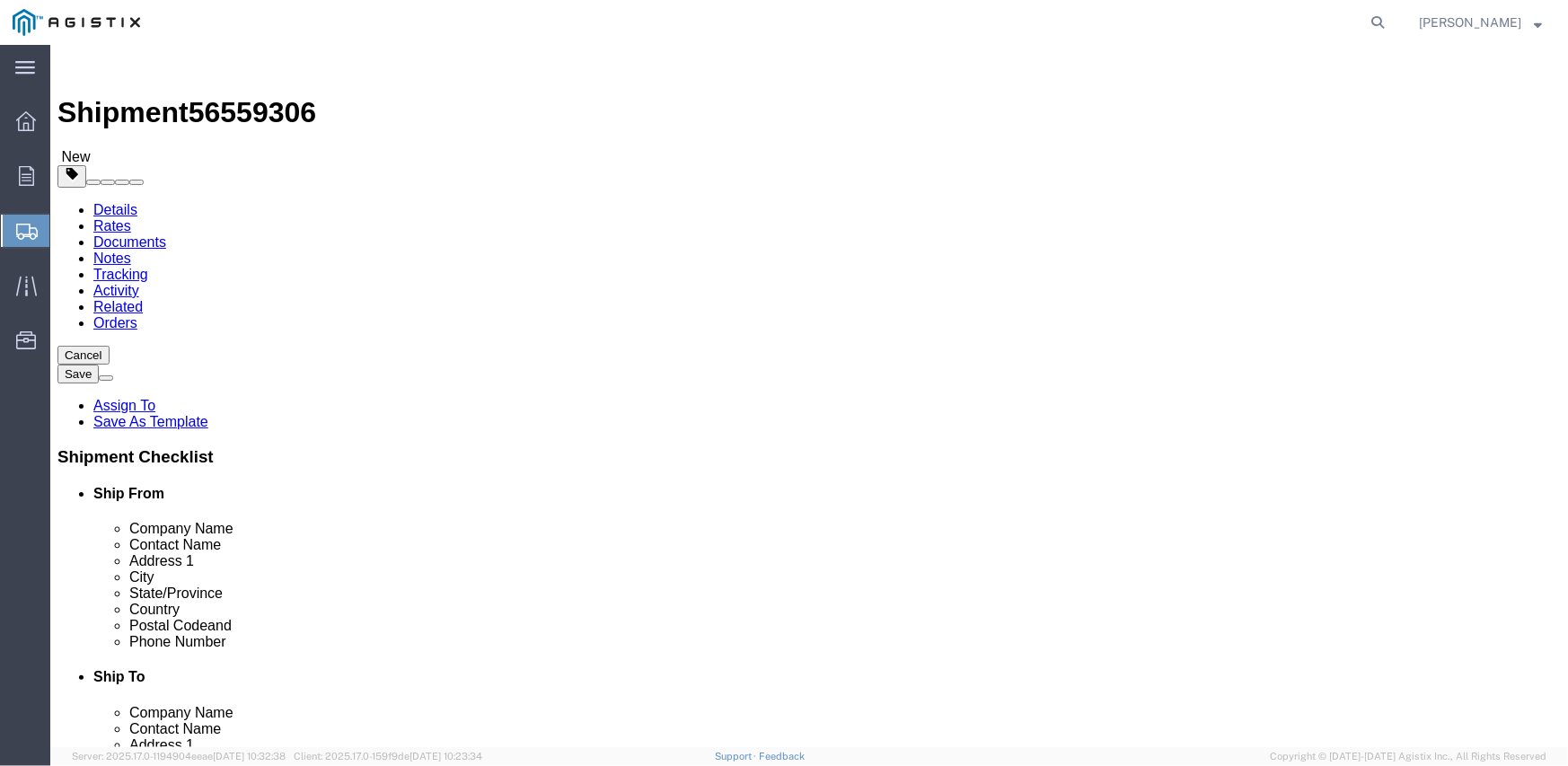
click input "text"
type input "141"
type input "48"
type input "50"
click input "0.00"
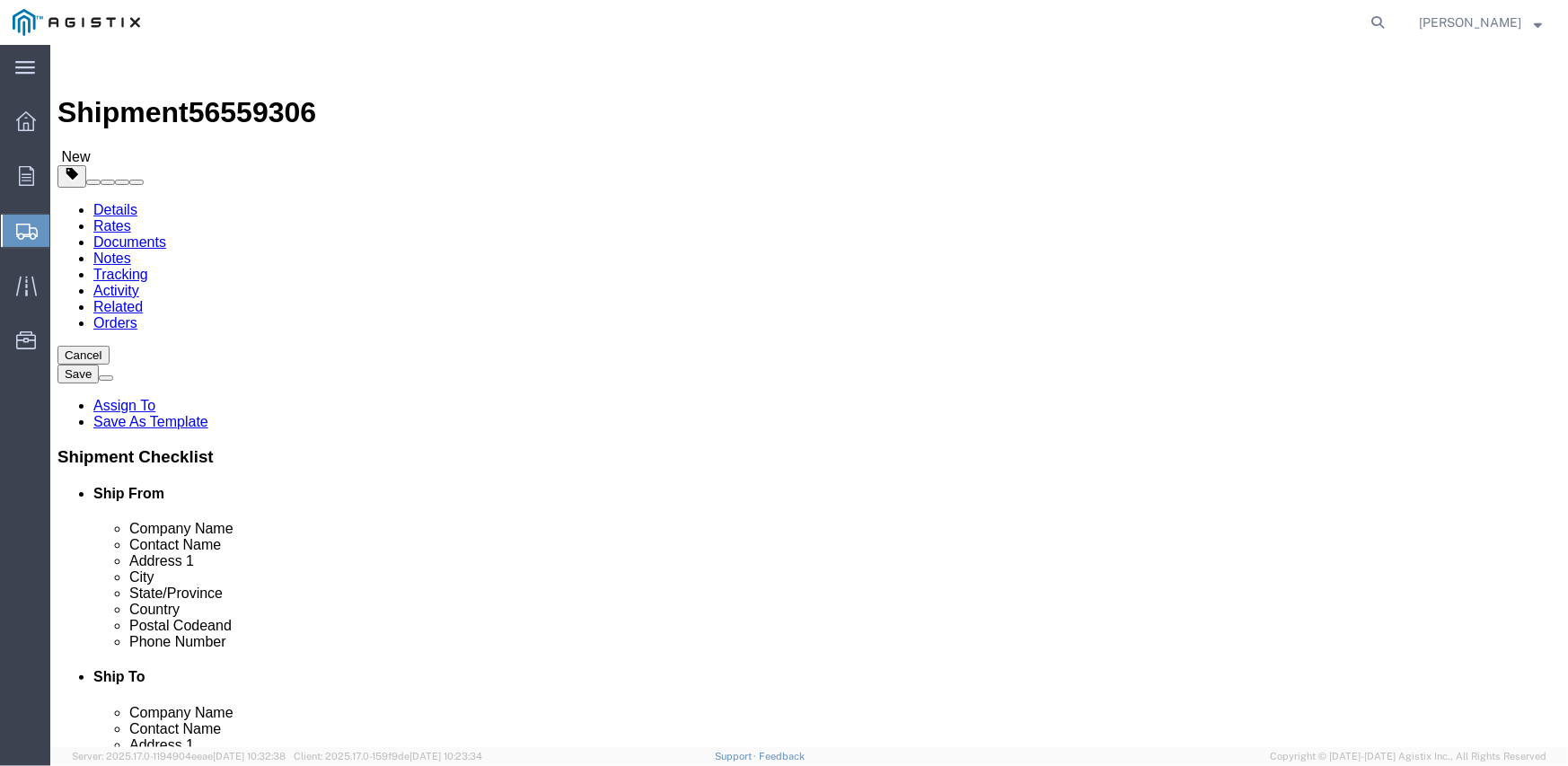
click input "0.00"
type input "5400"
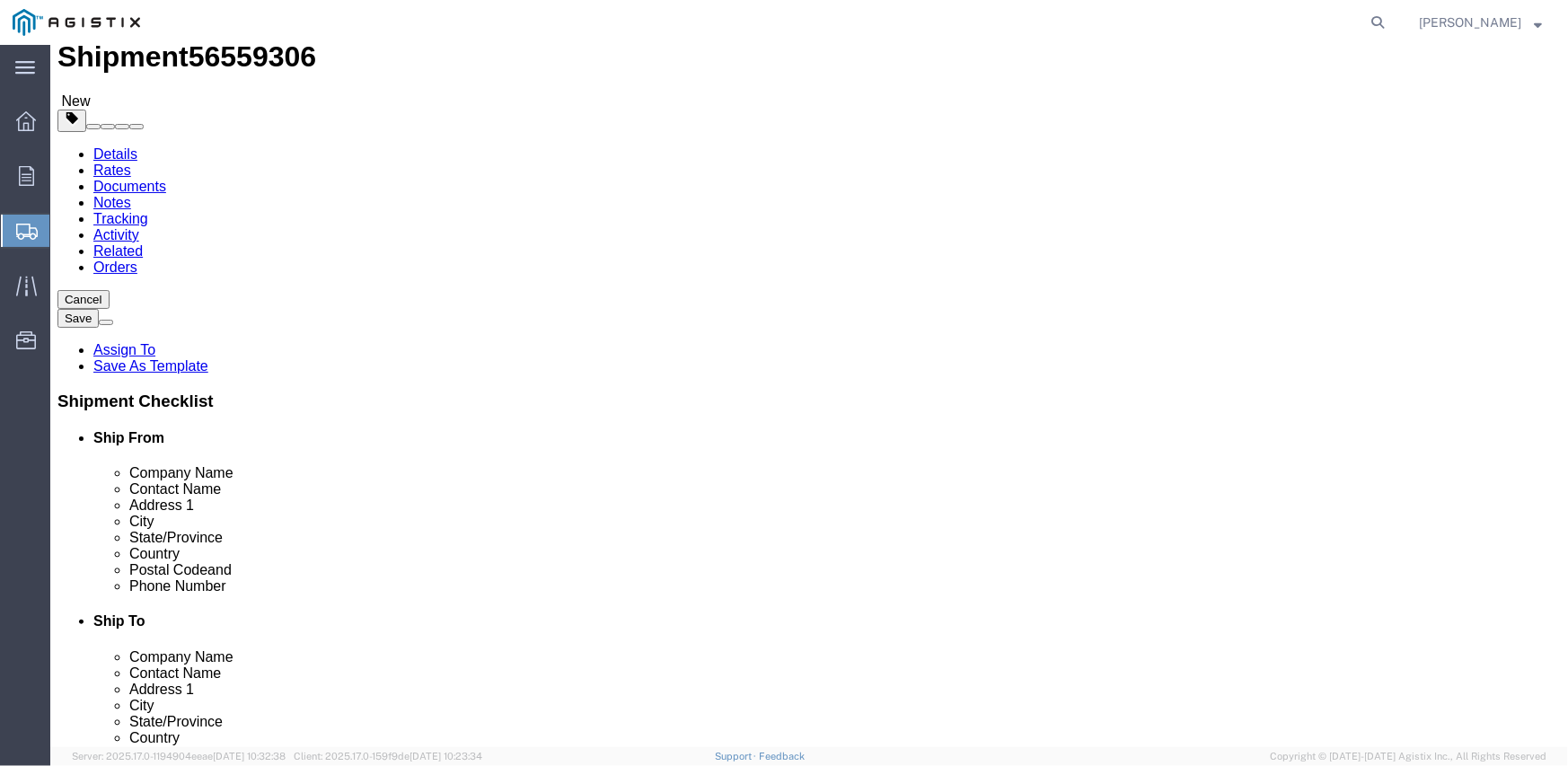
scroll to position [81, 0]
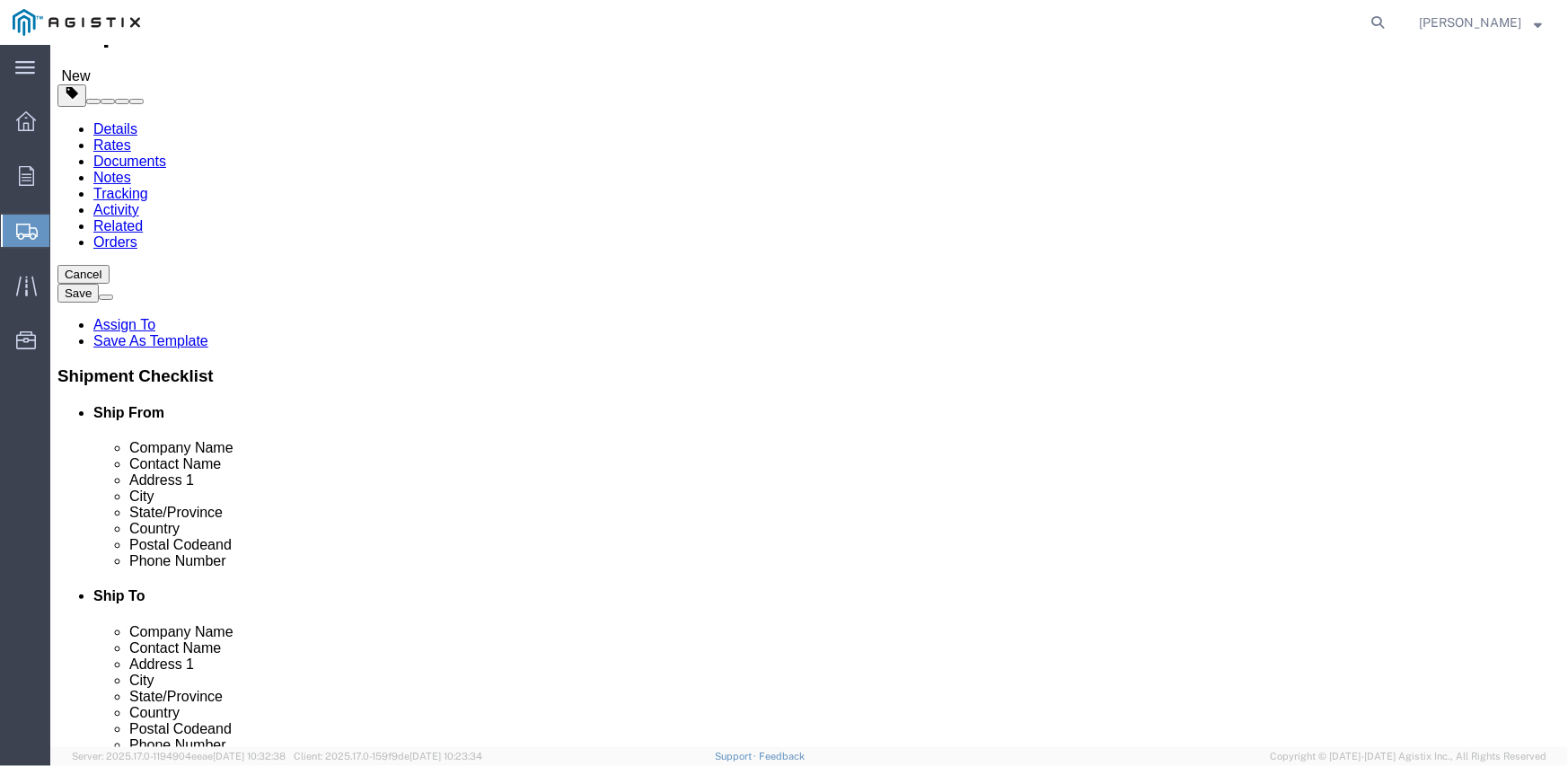
click button "Continue"
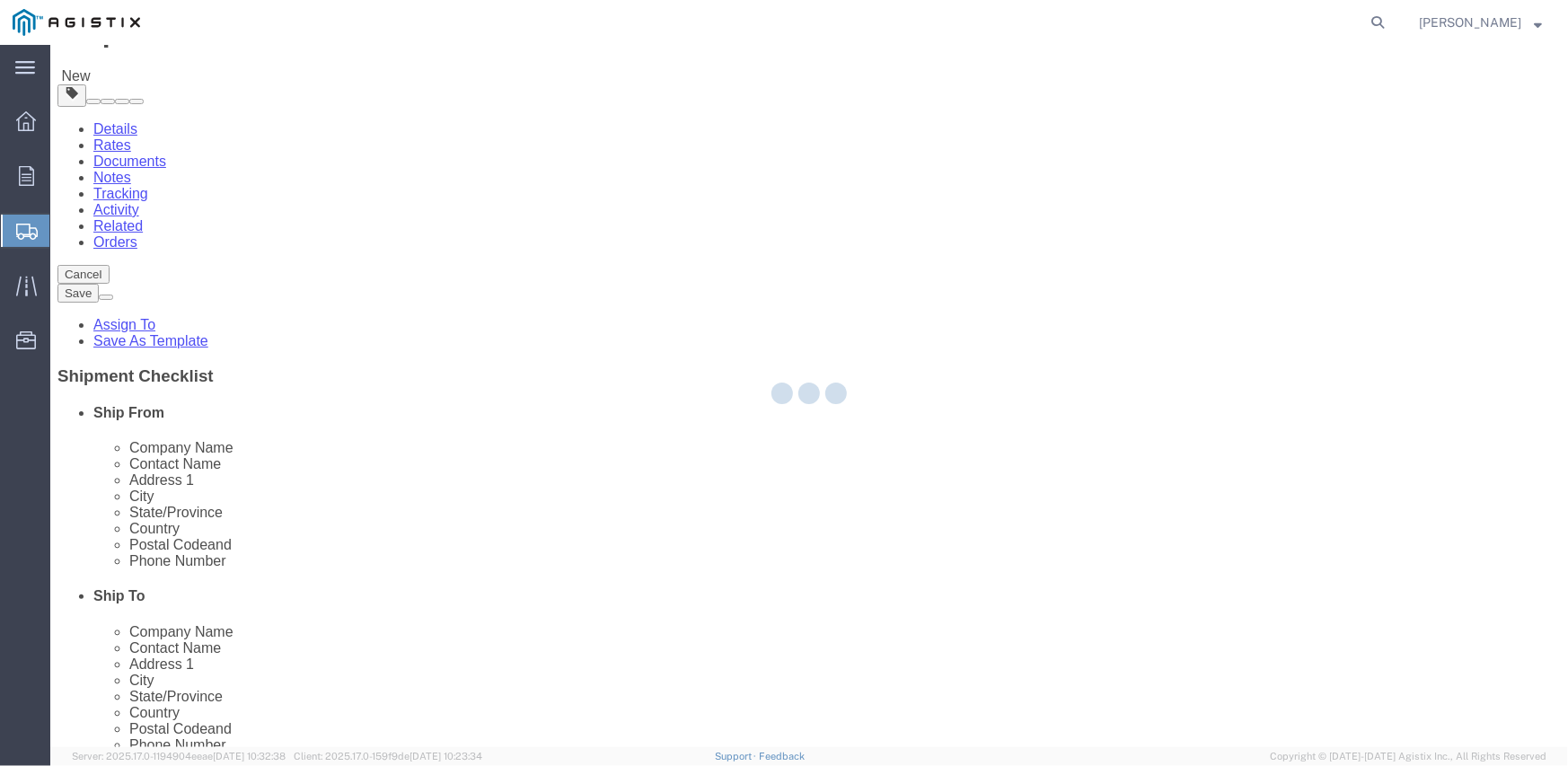
select select
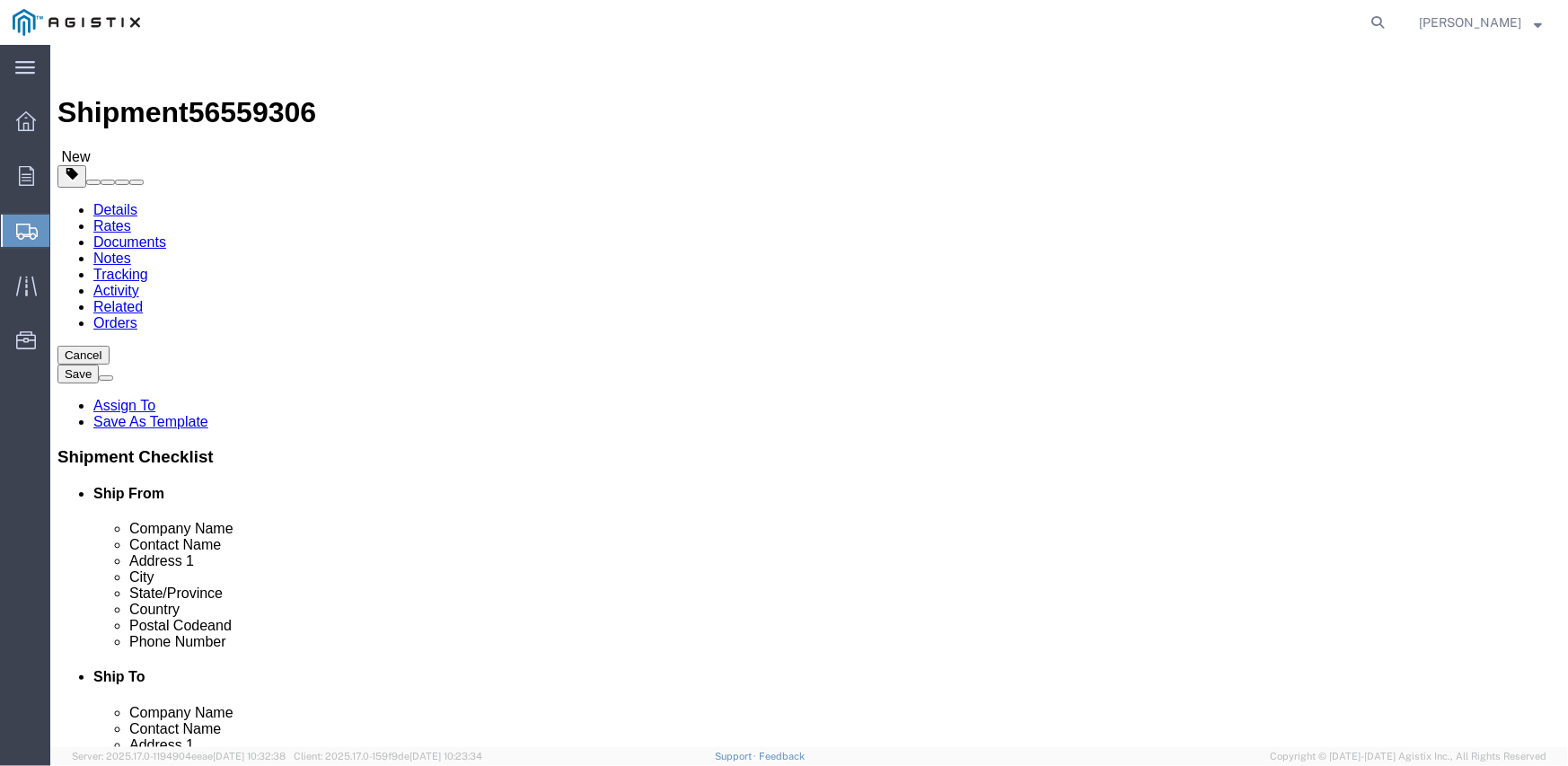
click button "Rate Shipment"
